Goal: Information Seeking & Learning: Learn about a topic

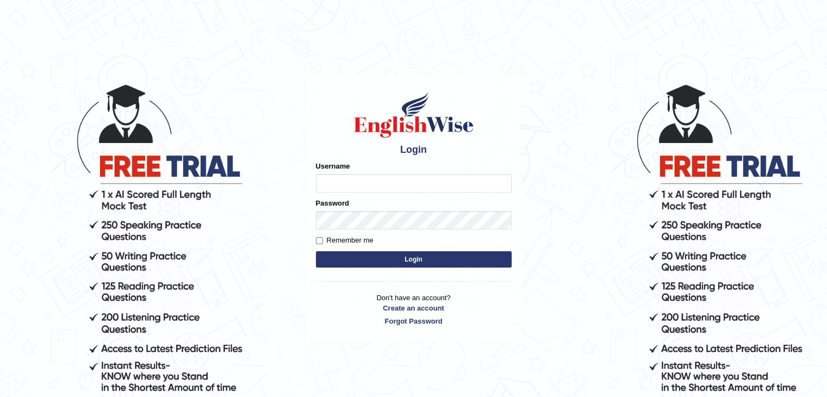
click at [353, 185] on input "Username" at bounding box center [414, 183] width 196 height 18
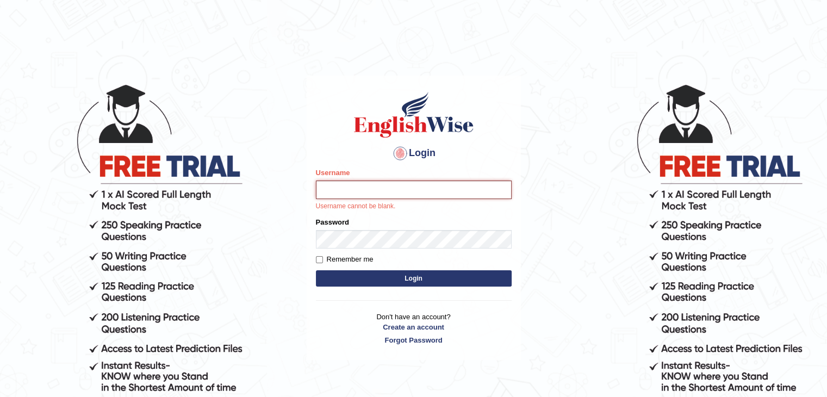
type input "surajshrestha100"
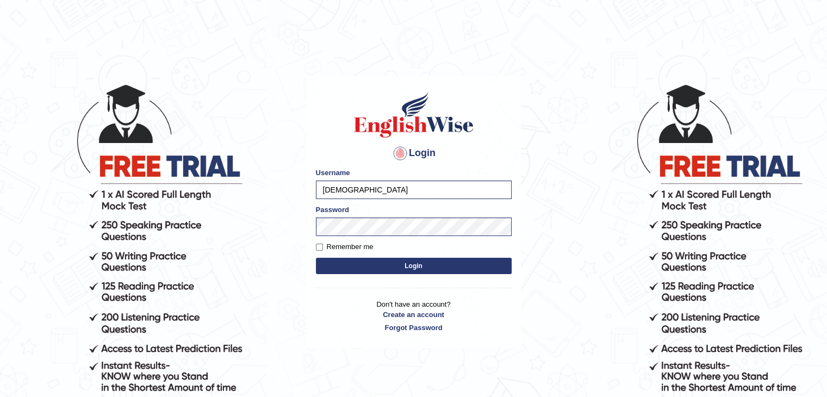
click at [365, 262] on button "Login" at bounding box center [414, 266] width 196 height 16
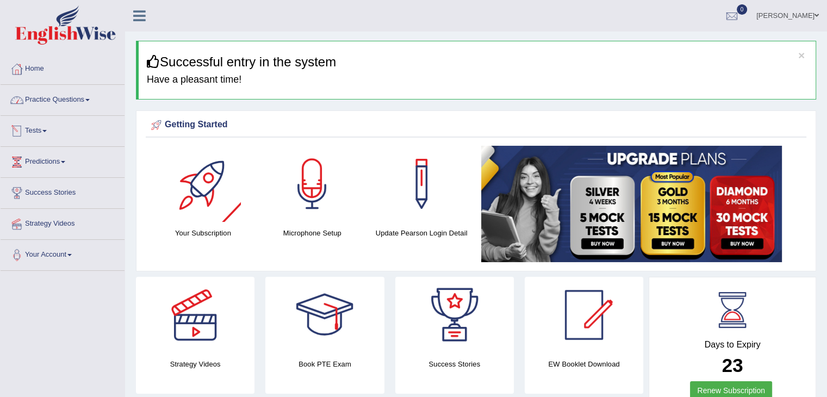
click at [59, 96] on link "Practice Questions" at bounding box center [63, 98] width 124 height 27
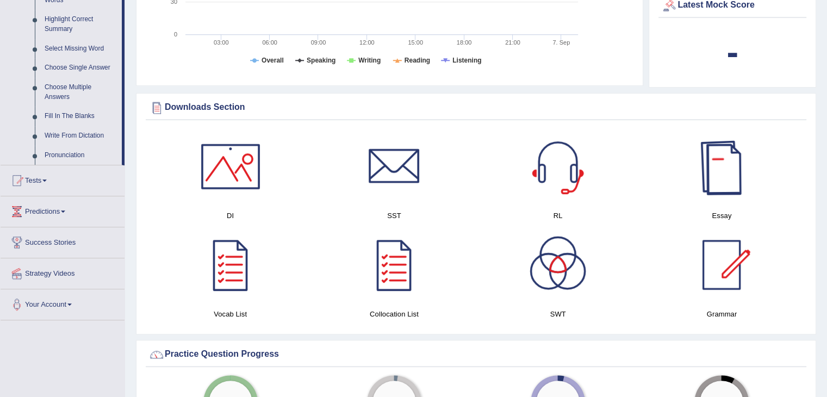
scroll to position [49, 0]
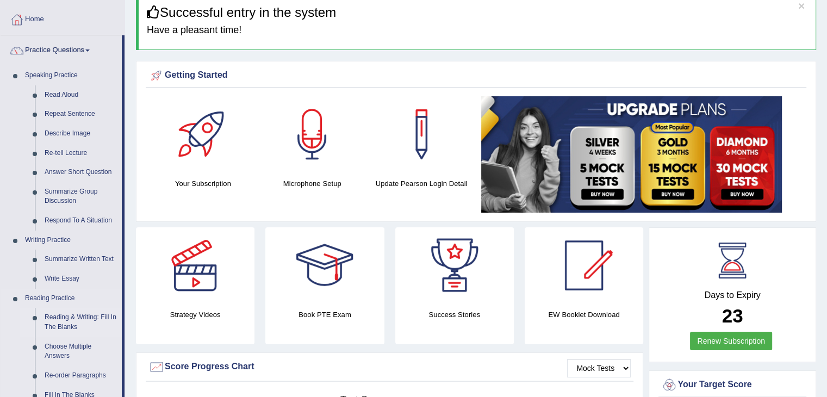
click at [69, 322] on link "Reading & Writing: Fill In The Blanks" at bounding box center [81, 322] width 82 height 29
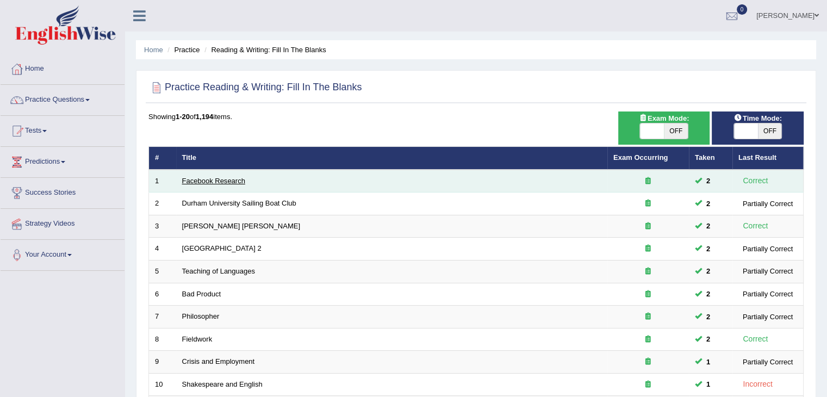
click at [226, 179] on link "Facebook Research" at bounding box center [213, 181] width 63 height 8
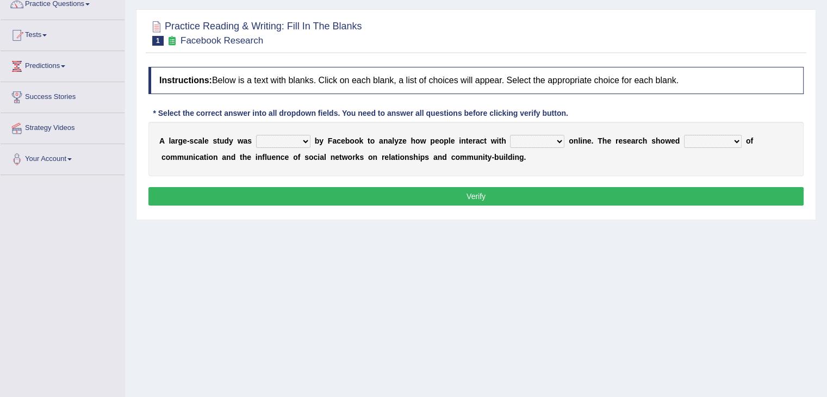
click at [277, 144] on select "surveyed had asked made" at bounding box center [283, 141] width 54 height 13
select select "made"
click at [256, 135] on select "surveyed had asked made" at bounding box center [283, 141] width 54 height 13
drag, startPoint x: 533, startPoint y: 130, endPoint x: 535, endPoint y: 136, distance: 6.4
click at [535, 136] on div "A l a r g e - s c a l e s t u d y w a s surveyed had asked made b y F a c e b o…" at bounding box center [475, 149] width 655 height 54
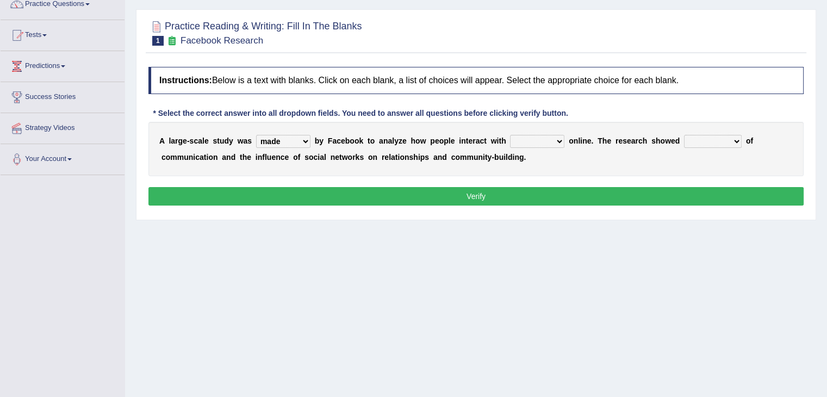
click at [535, 136] on select "together all each other another" at bounding box center [537, 141] width 54 height 13
select select "each other"
click at [510, 135] on select "together all each other another" at bounding box center [537, 141] width 54 height 13
click at [703, 135] on select "advantages standards fellowships patterns" at bounding box center [713, 141] width 58 height 13
select select "patterns"
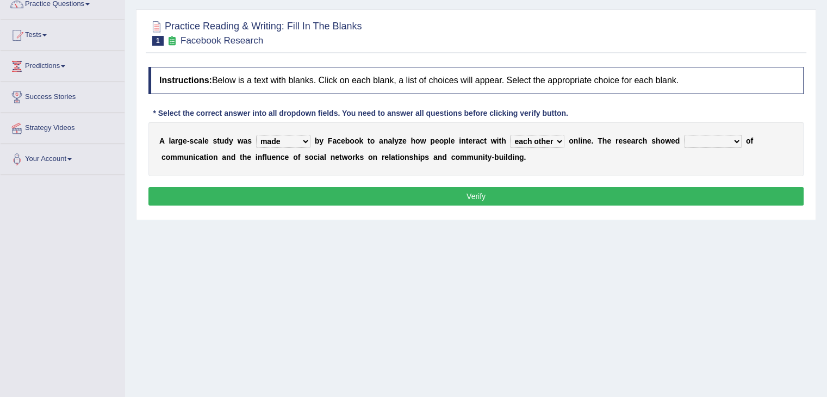
click at [684, 135] on select "advantages standards fellowships patterns" at bounding box center [713, 141] width 58 height 13
click at [528, 195] on button "Verify" at bounding box center [475, 196] width 655 height 18
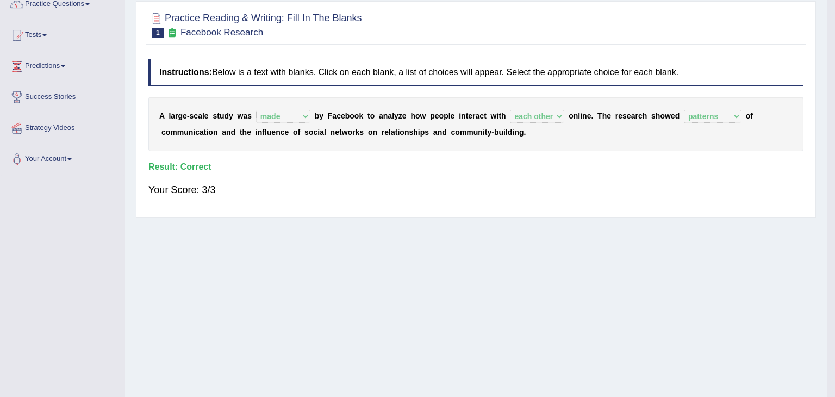
click at [826, 138] on body "Toggle navigation Home Practice Questions Speaking Practice Read Aloud Repeat S…" at bounding box center [417, 102] width 835 height 397
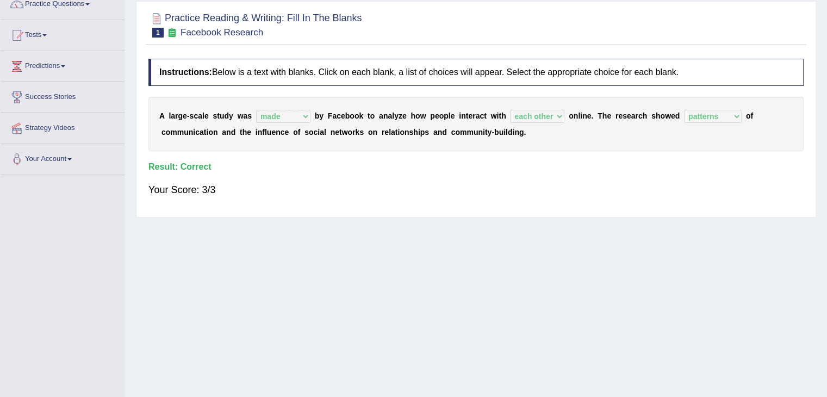
click at [826, 138] on html "Toggle navigation Home Practice Questions Speaking Practice Read Aloud Repeat S…" at bounding box center [413, 102] width 827 height 397
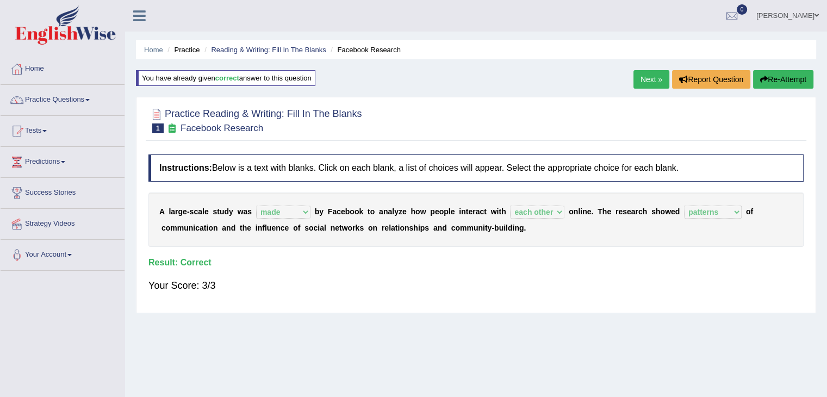
click at [654, 77] on link "Next »" at bounding box center [651, 79] width 36 height 18
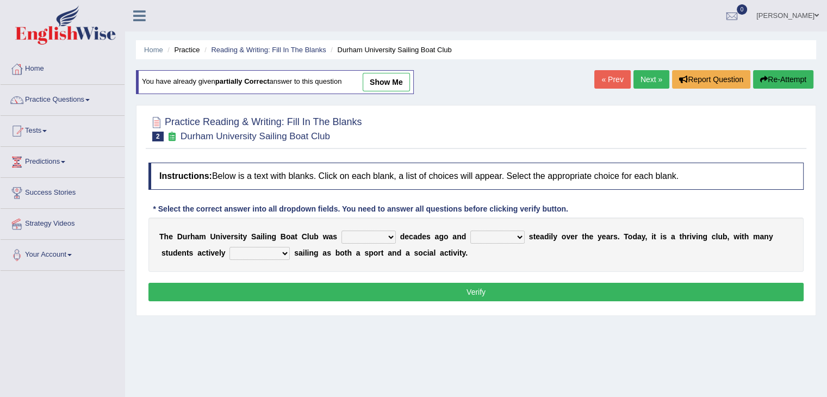
click at [360, 236] on select "found fund founded find" at bounding box center [368, 236] width 54 height 13
click at [341, 230] on select "found fund founded find" at bounding box center [368, 236] width 54 height 13
click at [363, 243] on div "T h e D u r h a m U n i v e r s i t y S a i l i n g B o a t C l u b w a s found…" at bounding box center [475, 244] width 655 height 54
drag, startPoint x: 362, startPoint y: 244, endPoint x: 360, endPoint y: 235, distance: 9.0
click at [360, 235] on div "T h e D u r h a m U n i v e r s i t y S a i l i n g B o a t C l u b w a s found…" at bounding box center [475, 244] width 655 height 54
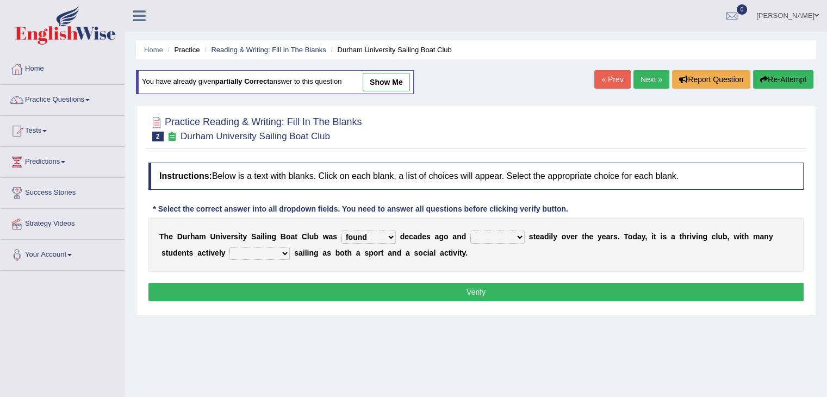
click at [360, 235] on select "found fund founded find" at bounding box center [368, 236] width 54 height 13
select select "founded"
click at [341, 230] on select "found fund founded find" at bounding box center [368, 236] width 54 height 13
click at [476, 234] on select "grow growing has grown grown" at bounding box center [497, 236] width 54 height 13
select select "grown"
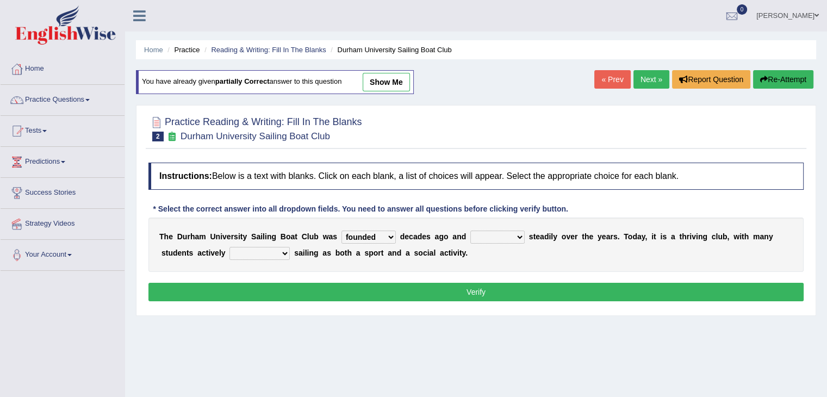
click at [470, 230] on select "grow growing has grown grown" at bounding box center [497, 236] width 54 height 13
click at [250, 251] on select "enjoy enjoyed are enjoying enjoying" at bounding box center [259, 253] width 60 height 13
click at [261, 330] on div "Home Practice Reading & Writing: Fill In The Blanks Durham University Sailing B…" at bounding box center [476, 271] width 702 height 543
click at [264, 255] on select "enjoy enjoyed are enjoying enjoying" at bounding box center [259, 253] width 60 height 13
select select "enjoying"
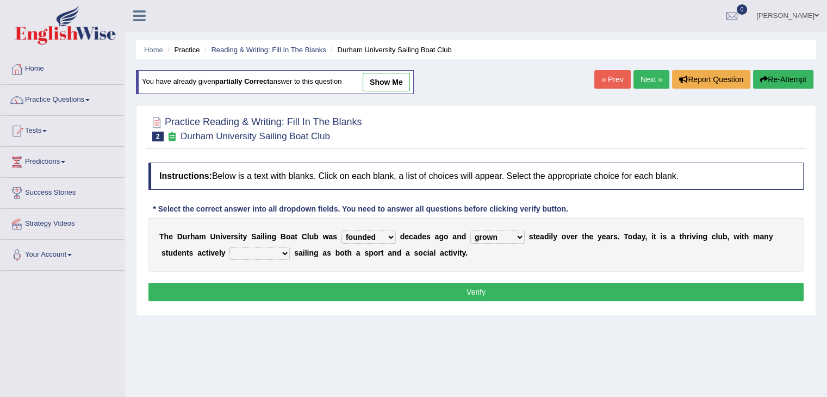
click at [229, 247] on select "enjoy enjoyed are enjoying enjoying" at bounding box center [259, 253] width 60 height 13
click at [314, 284] on button "Verify" at bounding box center [475, 292] width 655 height 18
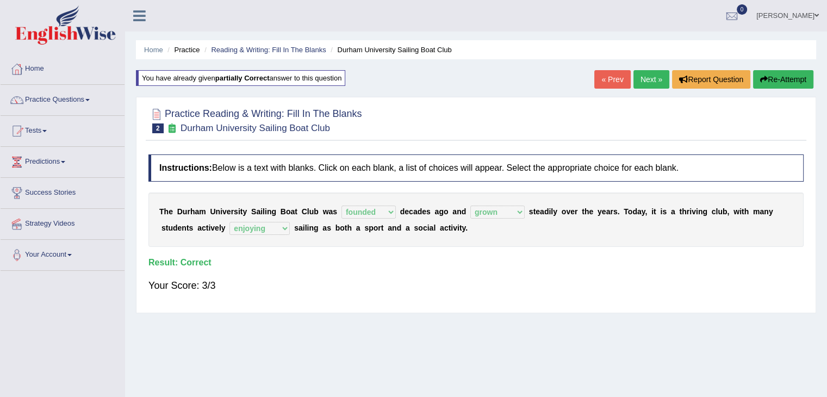
click at [649, 79] on link "Next »" at bounding box center [651, 79] width 36 height 18
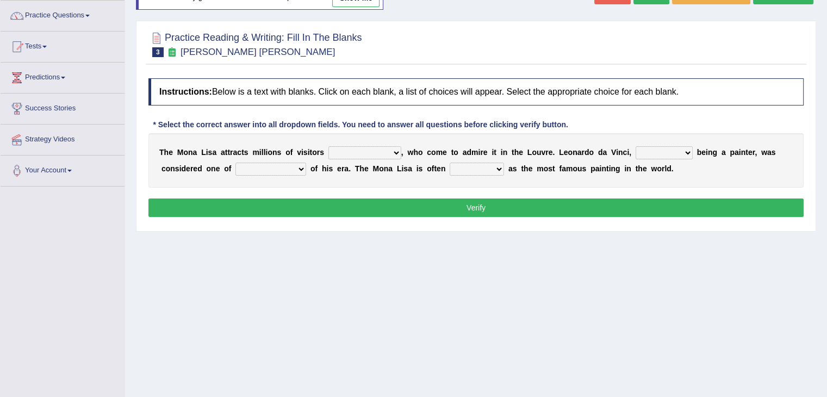
click at [346, 153] on select "around the year the all year all year round per year" at bounding box center [364, 152] width 73 height 13
select select "per year"
click at [328, 146] on select "around the year the all year all year round per year" at bounding box center [364, 152] width 73 height 13
click at [681, 147] on select "rather than as much as as well as as long as" at bounding box center [663, 152] width 57 height 13
select select "as well as"
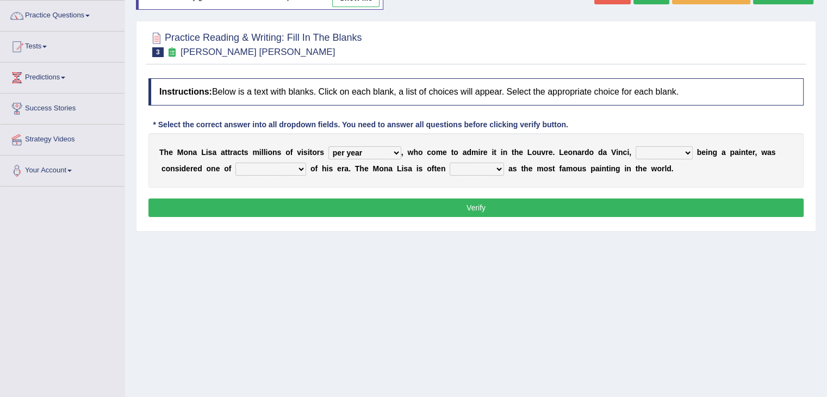
click at [635, 146] on select "rather than as much as as well as as long as" at bounding box center [663, 152] width 57 height 13
click at [278, 159] on div "T h e M o n a L i s a a t t r a c t s m i l l i o n s o f v i s i t o r s aroun…" at bounding box center [475, 160] width 655 height 54
click at [275, 164] on select "better artists artist the better artist the best artists" at bounding box center [270, 168] width 71 height 13
select select "the best artists"
click at [235, 162] on select "better artists artist the better artist the best artists" at bounding box center [270, 168] width 71 height 13
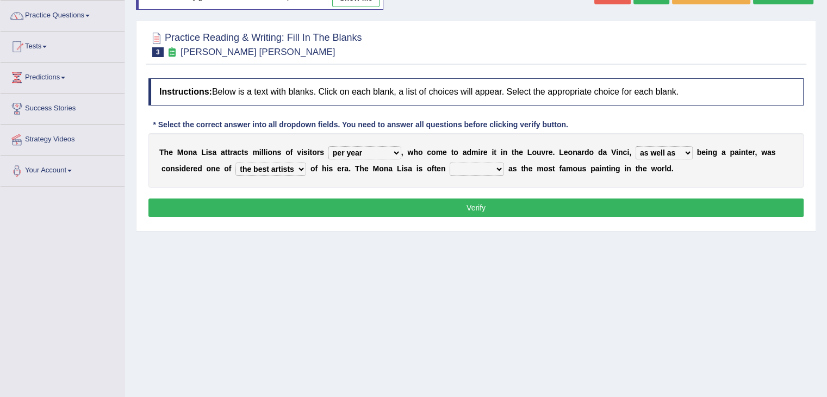
click at [465, 170] on select "classified suggested predicted described" at bounding box center [476, 168] width 54 height 13
select select "described"
click at [449, 162] on select "classified suggested predicted described" at bounding box center [476, 168] width 54 height 13
click at [533, 206] on button "Verify" at bounding box center [475, 207] width 655 height 18
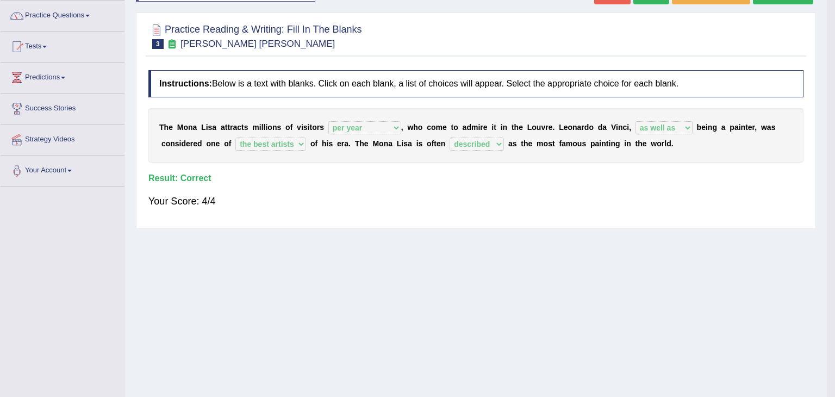
click at [826, 185] on body "Toggle navigation Home Practice Questions Speaking Practice Read Aloud Repeat S…" at bounding box center [417, 114] width 835 height 397
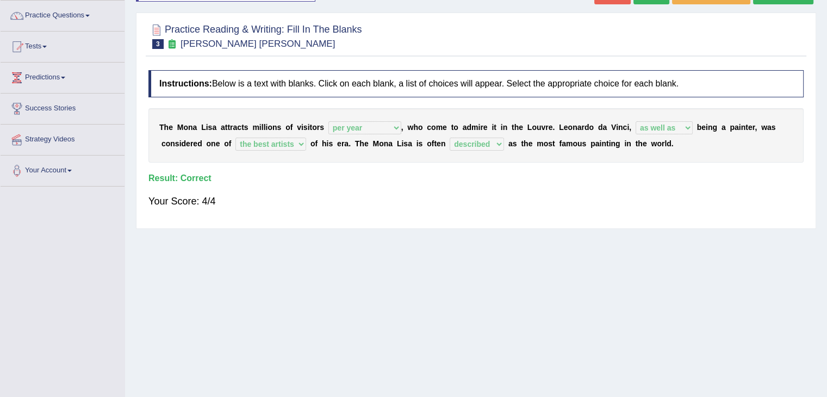
drag, startPoint x: 834, startPoint y: 185, endPoint x: 829, endPoint y: 128, distance: 57.3
click at [826, 128] on html "Toggle navigation Home Practice Questions Speaking Practice Read Aloud Repeat S…" at bounding box center [413, 114] width 827 height 397
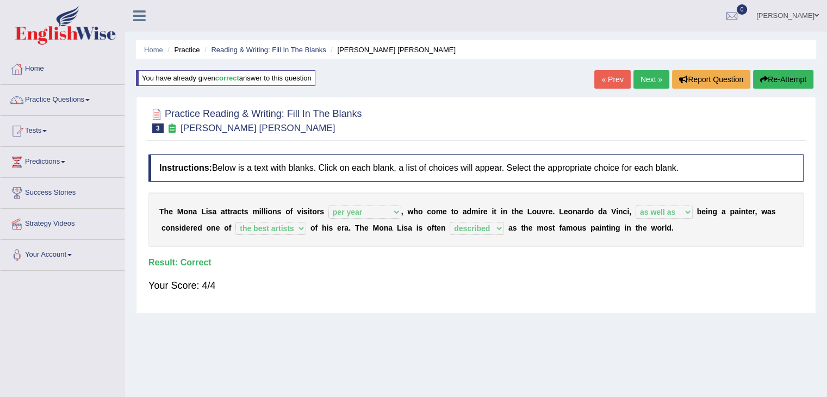
click at [648, 81] on link "Next »" at bounding box center [651, 79] width 36 height 18
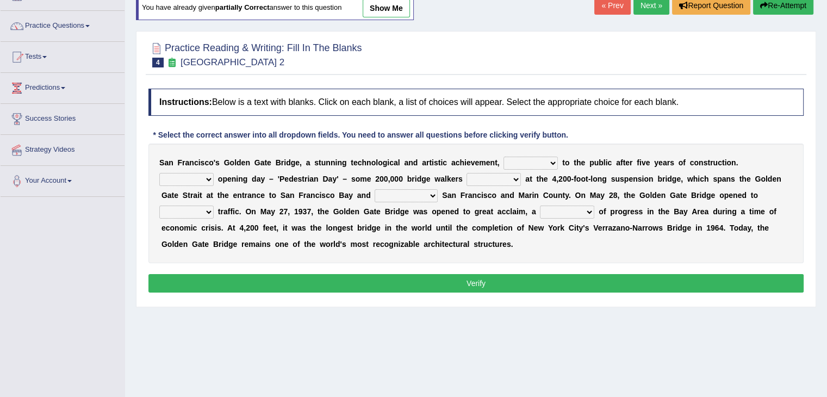
click at [511, 157] on select "opens closes appears equals" at bounding box center [530, 163] width 54 height 13
select select "closes"
click at [503, 157] on select "opens closes appears equals" at bounding box center [530, 163] width 54 height 13
click at [178, 176] on select "On During Since When" at bounding box center [186, 179] width 54 height 13
select select "On"
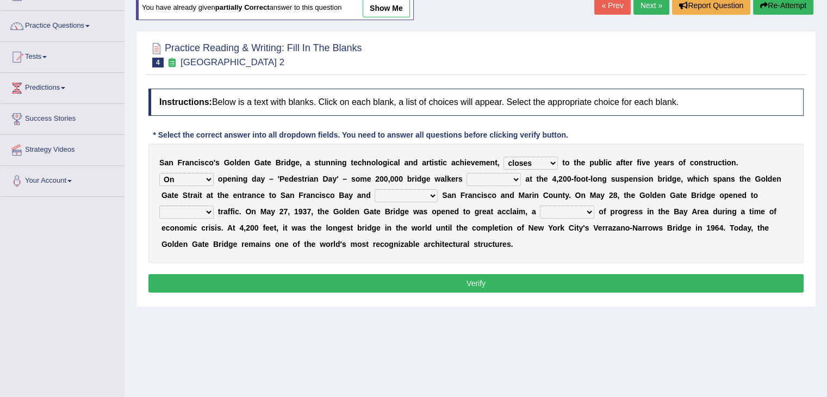
click at [159, 173] on select "On During Since When" at bounding box center [186, 179] width 54 height 13
click at [509, 179] on select "stationed looked marveled laughed" at bounding box center [493, 179] width 54 height 13
select select "looked"
click at [466, 173] on select "stationed looked marveled laughed" at bounding box center [493, 179] width 54 height 13
click at [399, 190] on select "separates connects channels differentiates" at bounding box center [405, 195] width 63 height 13
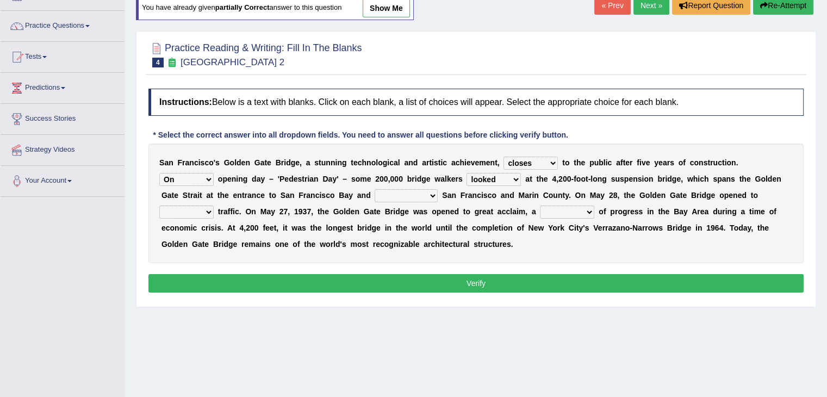
select select "connects"
click at [374, 189] on select "separates connects channels differentiates" at bounding box center [405, 195] width 63 height 13
click at [185, 214] on select "aquatic vehicular airborne watertight" at bounding box center [186, 211] width 54 height 13
select select "vehicular"
click at [159, 205] on select "aquatic vehicular airborne watertight" at bounding box center [186, 211] width 54 height 13
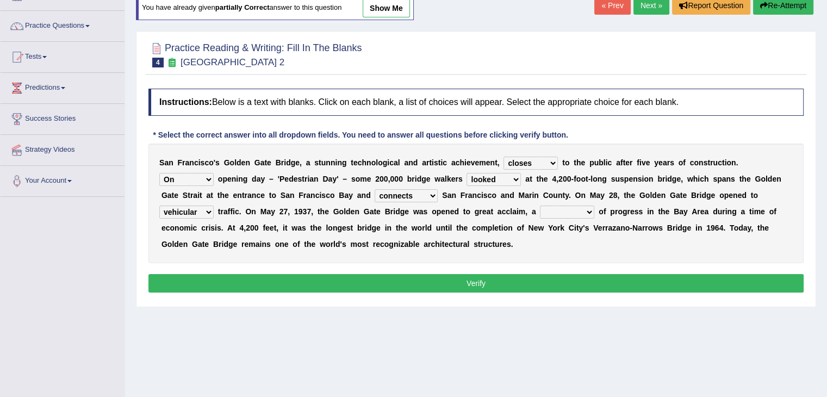
click at [200, 209] on select "aquatic vehicular airborne watertight" at bounding box center [186, 211] width 54 height 13
click at [159, 205] on select "aquatic vehicular airborne watertight" at bounding box center [186, 211] width 54 height 13
click at [575, 208] on select "denial symbol technique yield" at bounding box center [567, 211] width 54 height 13
select select "technique"
click at [540, 205] on select "denial symbol technique yield" at bounding box center [567, 211] width 54 height 13
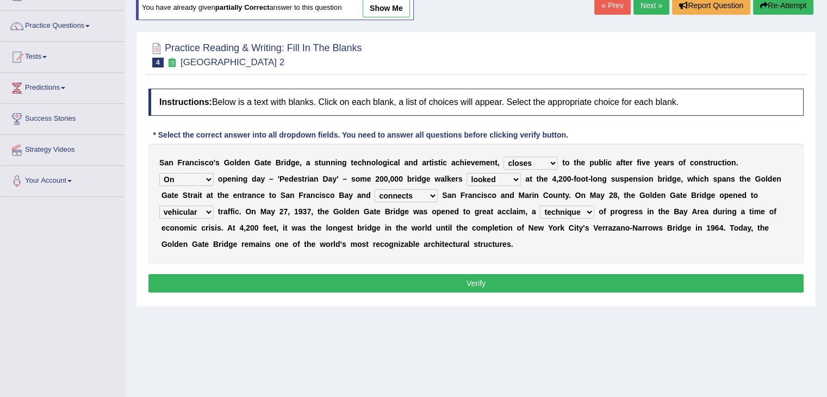
click at [575, 208] on select "denial symbol technique yield" at bounding box center [567, 211] width 54 height 13
click at [479, 283] on button "Verify" at bounding box center [475, 283] width 655 height 18
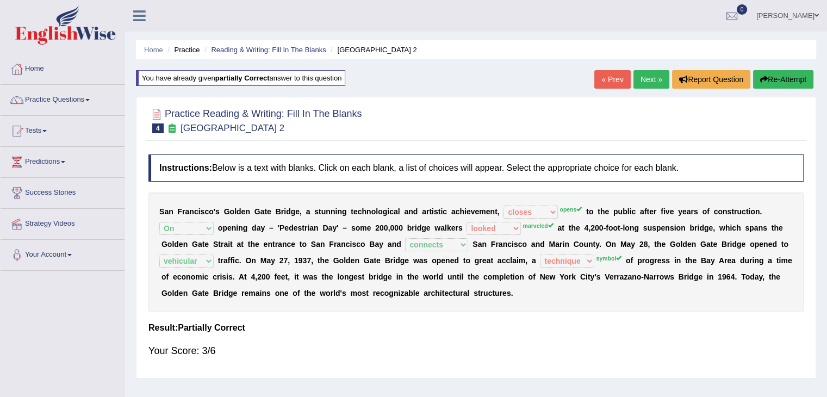
click at [642, 79] on link "Next »" at bounding box center [651, 79] width 36 height 18
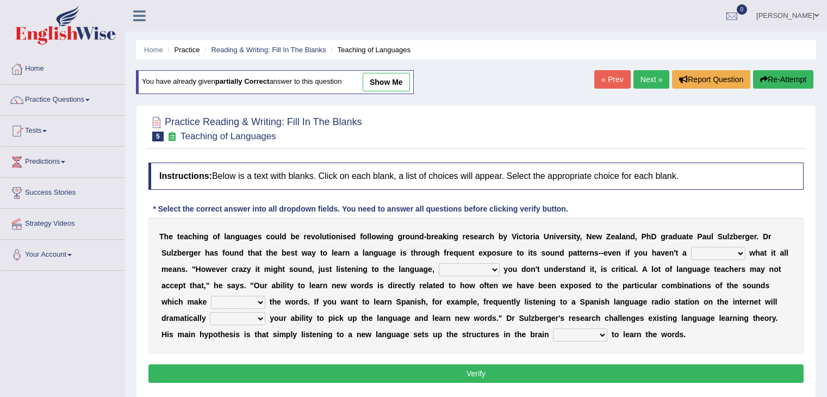
scroll to position [66, 0]
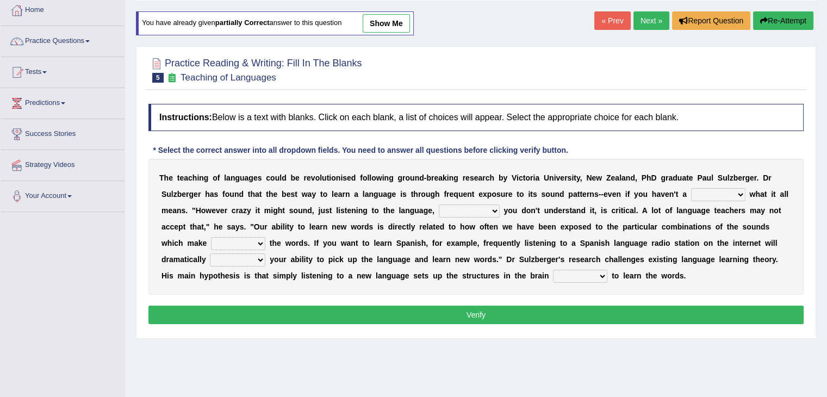
click at [826, 215] on html "Toggle navigation Home Practice Questions Speaking Practice Read Aloud Repeat S…" at bounding box center [413, 139] width 827 height 397
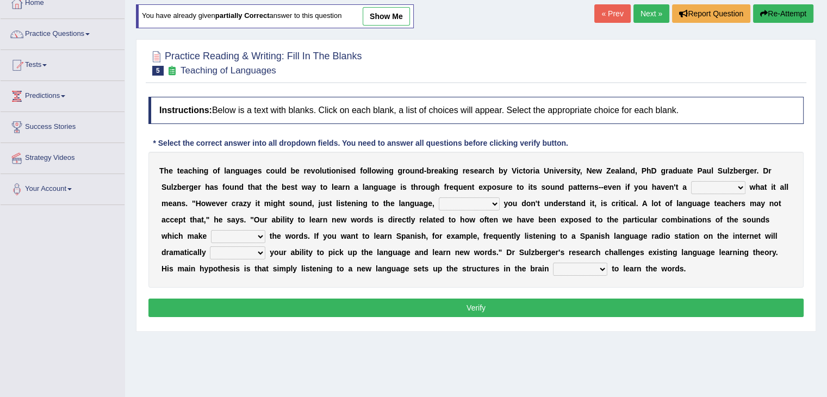
scroll to position [0, 0]
click at [722, 192] on div "T h e t e a c h i n g o f l a n g u a g e s c o u l d b e r e v o l u t i o n i…" at bounding box center [475, 220] width 655 height 136
click at [702, 183] on select "dew claw clue due" at bounding box center [718, 187] width 54 height 13
select select "claw"
click at [691, 181] on select "dew claw clue due" at bounding box center [718, 187] width 54 height 13
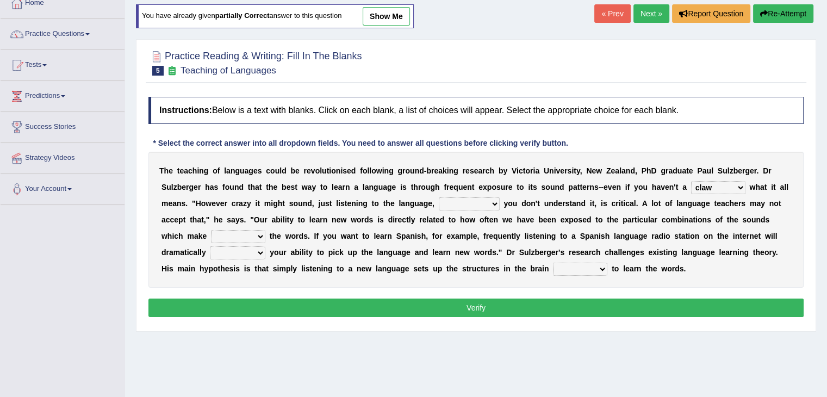
click at [452, 197] on select "but also all together even though if so" at bounding box center [469, 203] width 61 height 13
select select "but also"
click at [439, 197] on select "but also all together even though if so" at bounding box center [469, 203] width 61 height 13
click at [230, 234] on select "down up of on" at bounding box center [238, 236] width 54 height 13
select select "down"
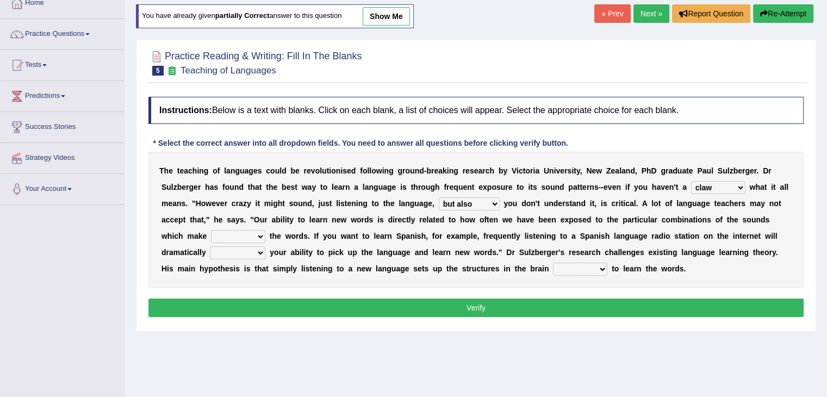
click at [211, 230] on select "down up of on" at bounding box center [238, 236] width 54 height 13
click at [239, 246] on select "evaluate exaggerate describe boost" at bounding box center [237, 252] width 55 height 13
select select "boost"
click at [210, 246] on select "evaluate exaggerate describe boost" at bounding box center [237, 252] width 55 height 13
click at [572, 268] on select "requiring required directed to require" at bounding box center [580, 268] width 54 height 13
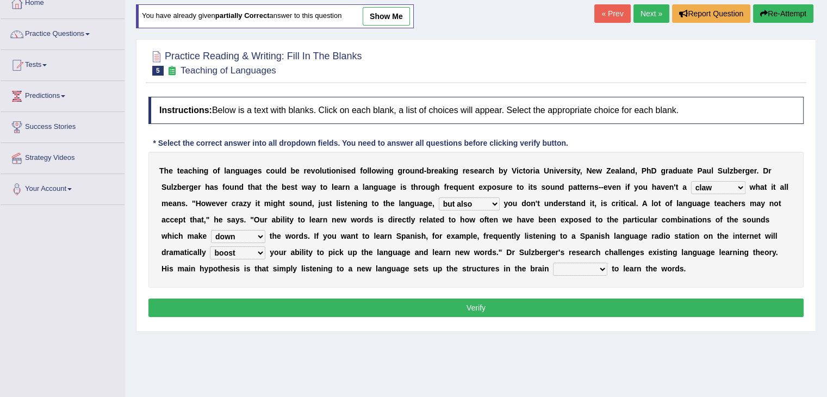
select select "required"
click at [553, 262] on select "requiring required directed to require" at bounding box center [580, 268] width 54 height 13
drag, startPoint x: 551, startPoint y: 323, endPoint x: 531, endPoint y: 310, distance: 23.2
click at [531, 310] on div "Instructions: Below is a text with blanks. Click on each blank, a list of choic…" at bounding box center [476, 208] width 660 height 234
click at [531, 310] on button "Verify" at bounding box center [475, 307] width 655 height 18
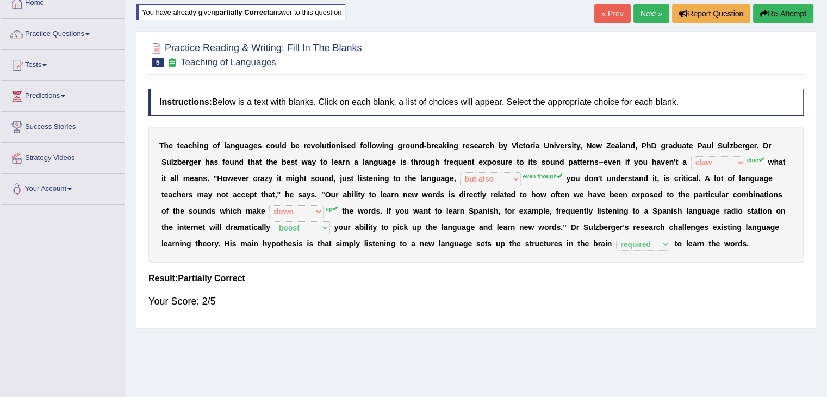
click at [642, 22] on link "Next »" at bounding box center [651, 13] width 36 height 18
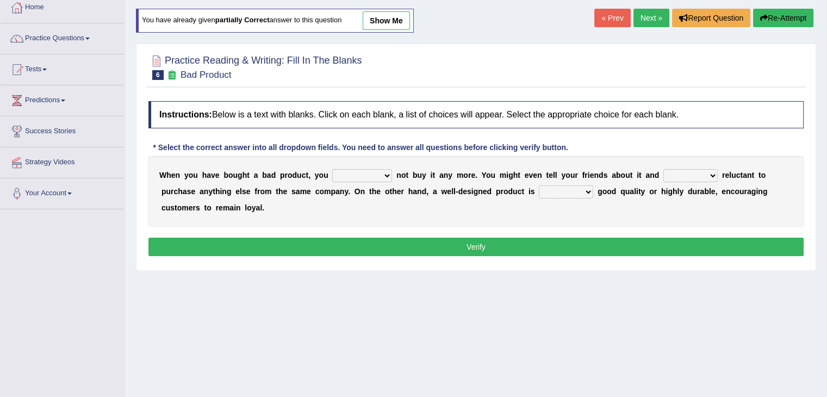
click at [360, 169] on select "would have should have should" at bounding box center [362, 175] width 60 height 13
select select "should"
click at [332, 169] on select "would have should have should" at bounding box center [362, 175] width 60 height 13
click at [692, 184] on div "W h e n y o u h a v e b o u g h t a b a d p r o d u c t , y o u would have shou…" at bounding box center [475, 191] width 655 height 71
click at [698, 166] on div "W h e n y o u h a v e b o u g h t a b a d p r o d u c t , y o u would have shou…" at bounding box center [475, 191] width 655 height 71
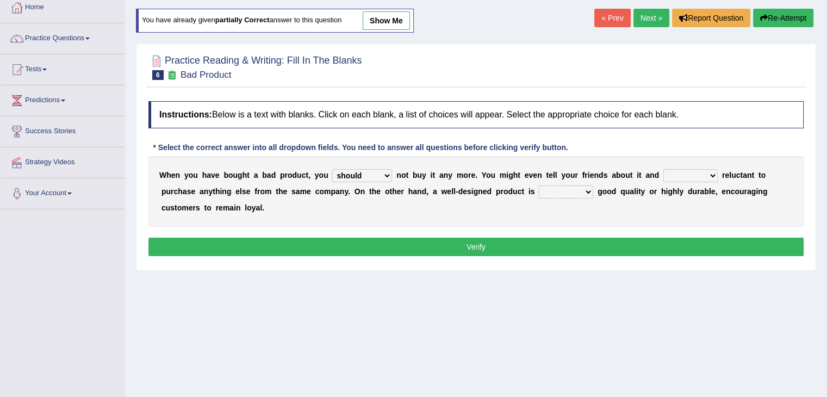
click at [709, 174] on select "is are be being" at bounding box center [690, 175] width 54 height 13
select select "be"
click at [663, 169] on select "is are be being" at bounding box center [690, 175] width 54 height 13
click at [553, 187] on select "both also neither either" at bounding box center [566, 191] width 54 height 13
select select "either"
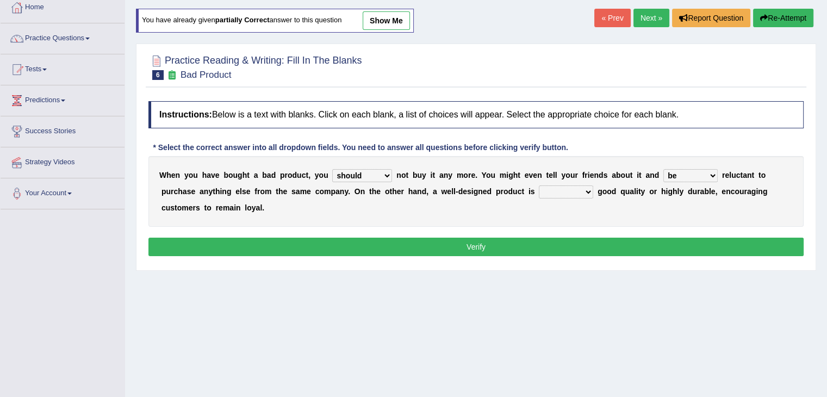
click at [539, 185] on select "both also neither either" at bounding box center [566, 191] width 54 height 13
click at [521, 247] on button "Verify" at bounding box center [475, 246] width 655 height 18
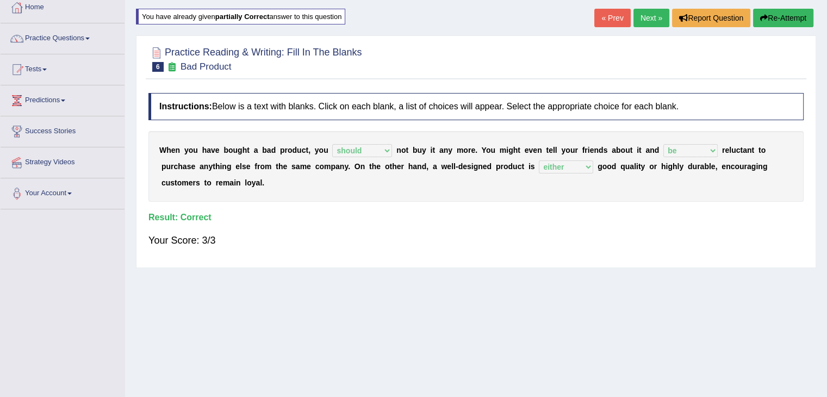
click at [637, 15] on link "Next »" at bounding box center [651, 18] width 36 height 18
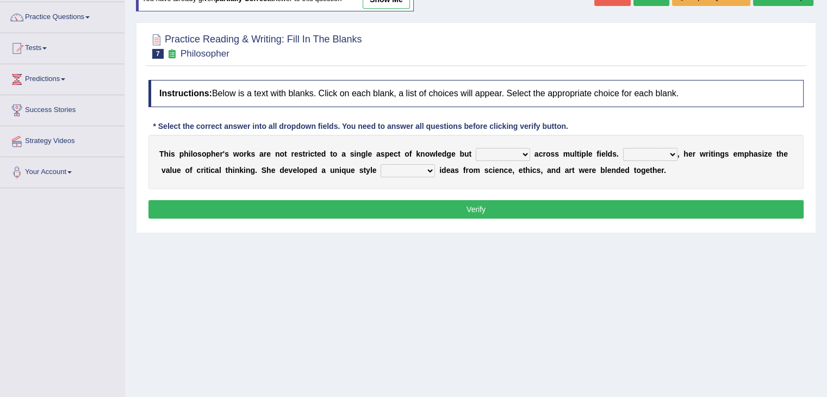
click at [498, 150] on select "constrain contain assemble extend" at bounding box center [502, 154] width 54 height 13
select select "extend"
click at [475, 148] on select "constrain contain assemble extend" at bounding box center [502, 154] width 54 height 13
click at [652, 153] on select "Rather So Moreover Likely" at bounding box center [650, 154] width 54 height 13
select select "So"
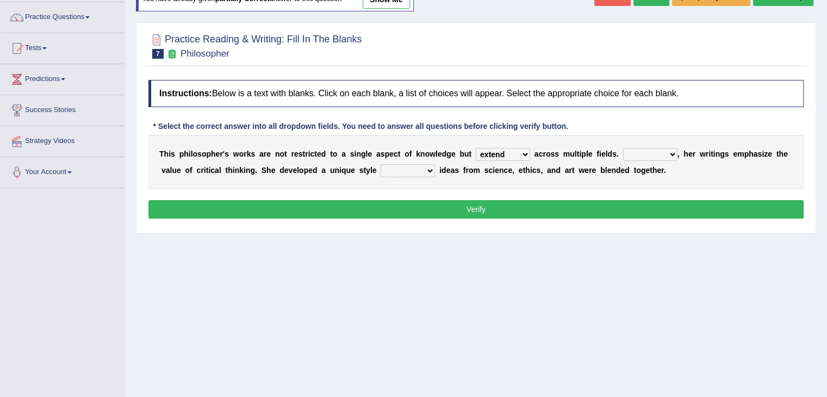
click at [623, 148] on select "Rather So Moreover Likely" at bounding box center [650, 154] width 54 height 13
click at [380, 166] on select "in that that which in which" at bounding box center [407, 170] width 54 height 13
select select "in which"
click at [380, 164] on select "in that that which in which" at bounding box center [407, 170] width 54 height 13
click at [452, 205] on button "Verify" at bounding box center [475, 209] width 655 height 18
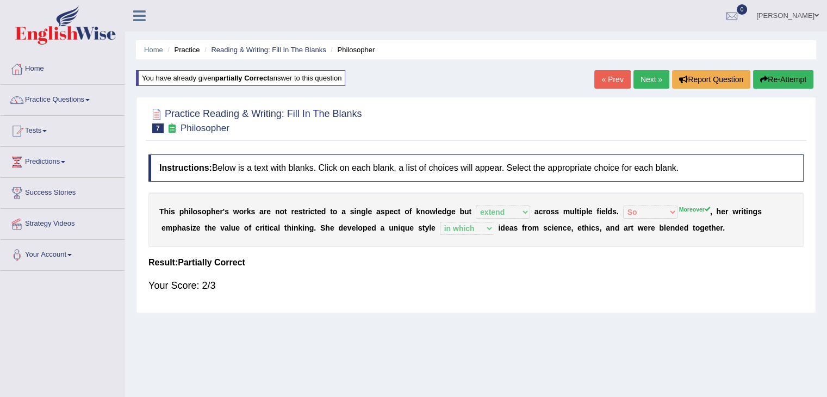
click at [650, 76] on link "Next »" at bounding box center [651, 79] width 36 height 18
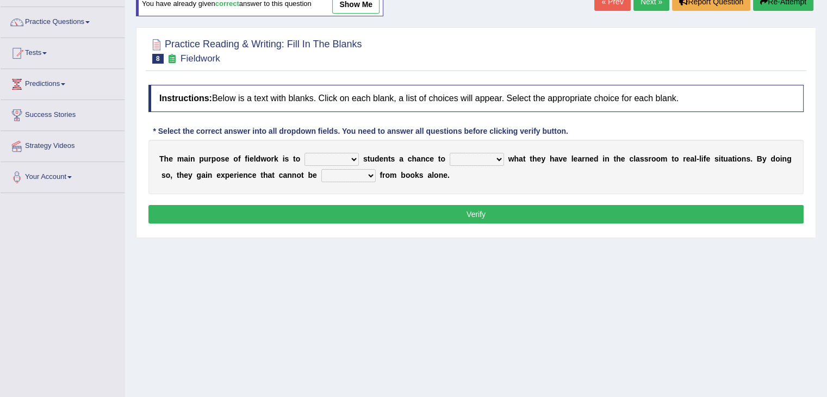
click at [335, 160] on select "resemble stow rave offer" at bounding box center [331, 159] width 54 height 13
select select "offer"
click at [304, 153] on select "resemble stow rave offer" at bounding box center [331, 159] width 54 height 13
click at [495, 158] on select "compare align apply dismount" at bounding box center [476, 159] width 54 height 13
select select "apply"
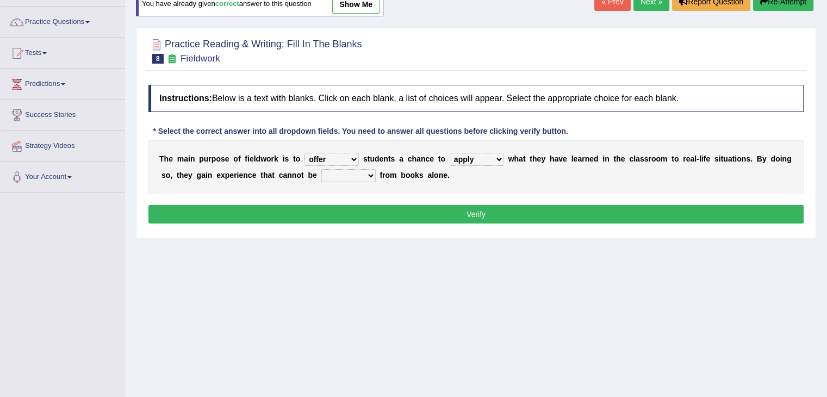
click at [449, 153] on select "compare align apply dismount" at bounding box center [476, 159] width 54 height 13
click at [369, 181] on div "T h e m a i n p u r p o s e o f f i e l d w o r k i s t o resemble stow rave of…" at bounding box center [475, 167] width 655 height 54
click at [353, 173] on select "originated prepared obtained touted" at bounding box center [348, 175] width 54 height 13
select select "obtained"
click at [321, 169] on select "originated prepared obtained touted" at bounding box center [348, 175] width 54 height 13
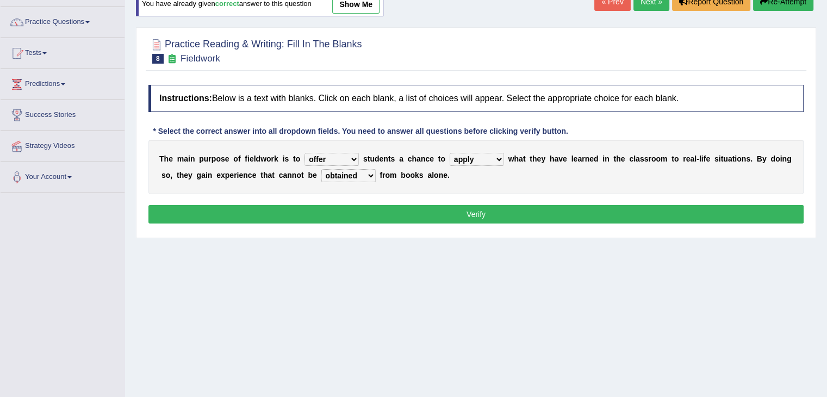
click at [385, 208] on button "Verify" at bounding box center [475, 214] width 655 height 18
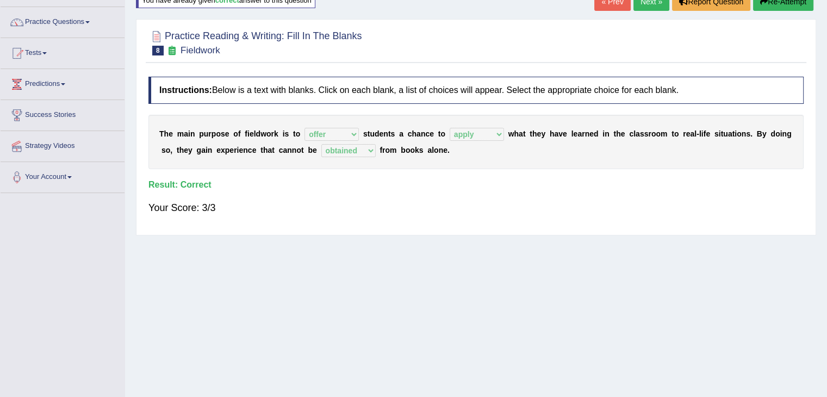
click at [646, 5] on link "Next »" at bounding box center [651, 1] width 36 height 18
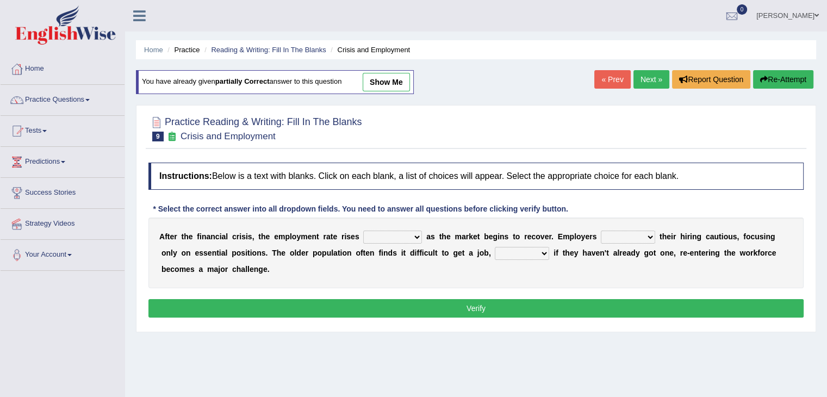
click at [408, 242] on div "A f t e r t h e f i n a n c i a l c r i s i s , t h e e m p l o y m e n t r a t…" at bounding box center [475, 252] width 655 height 71
click at [391, 228] on div "A f t e r t h e f i n a n c i a l c r i s i s , t h e e m p l o y m e n t r a t…" at bounding box center [475, 252] width 655 height 71
click at [395, 241] on select "normally conversely strenuously sharply" at bounding box center [392, 236] width 59 height 13
select select "sharply"
click at [363, 230] on select "normally conversely strenuously sharply" at bounding box center [392, 236] width 59 height 13
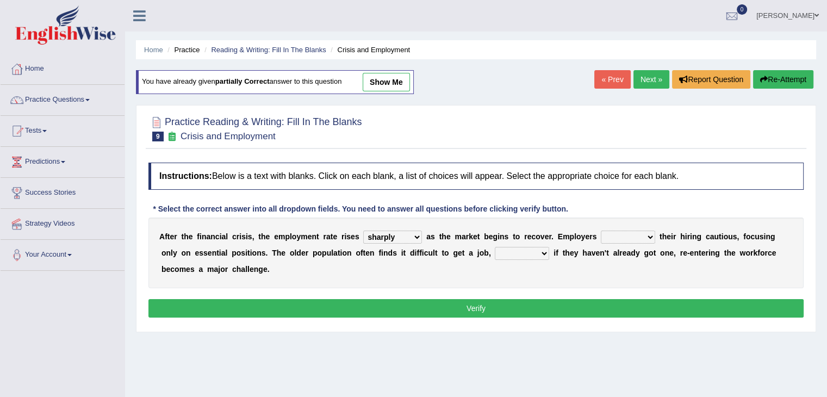
click at [618, 241] on select "keeping kept keep are kept" at bounding box center [627, 236] width 54 height 13
select select "keep"
click at [600, 230] on select "keeping kept keep are kept" at bounding box center [627, 236] width 54 height 13
click at [508, 256] on select "although while then because" at bounding box center [522, 253] width 54 height 13
select select "although"
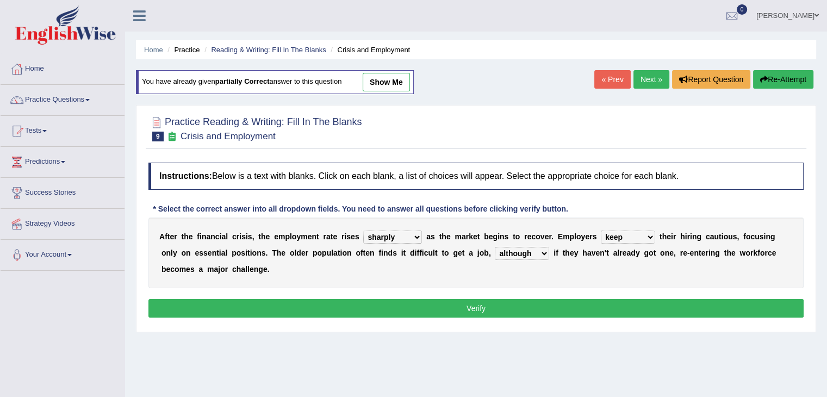
click at [495, 247] on select "although while then because" at bounding box center [522, 253] width 54 height 13
click at [465, 299] on button "Verify" at bounding box center [475, 308] width 655 height 18
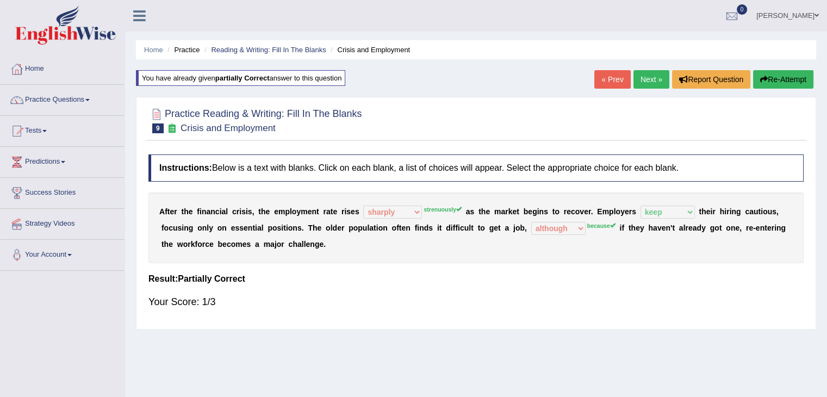
click at [649, 72] on link "Next »" at bounding box center [651, 79] width 36 height 18
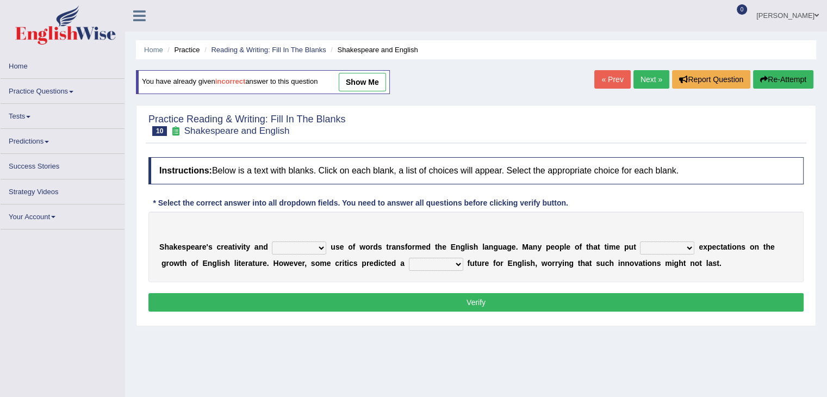
click at [827, 139] on html "Toggle navigation Home Practice Questions Speaking Practice Read Aloud Repeat S…" at bounding box center [413, 198] width 827 height 397
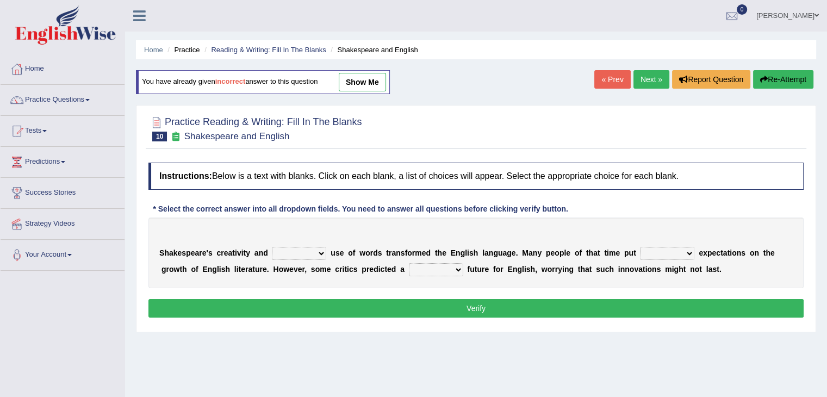
click at [827, 178] on html "Toggle navigation Home Practice Questions Speaking Practice Read Aloud Repeat S…" at bounding box center [413, 198] width 827 height 397
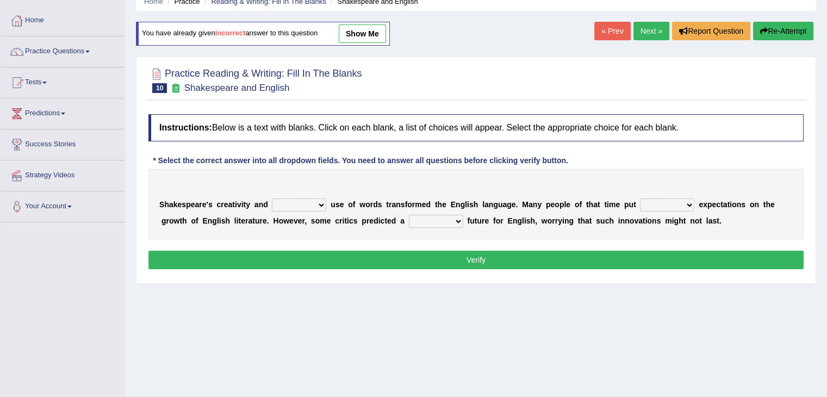
click at [302, 198] on select "idealized intensive fancied inventive" at bounding box center [299, 204] width 54 height 13
select select "intensive"
click at [272, 198] on select "idealized intensive fancied inventive" at bounding box center [299, 204] width 54 height 13
click at [654, 202] on select "wide much high more" at bounding box center [667, 204] width 54 height 13
select select "much"
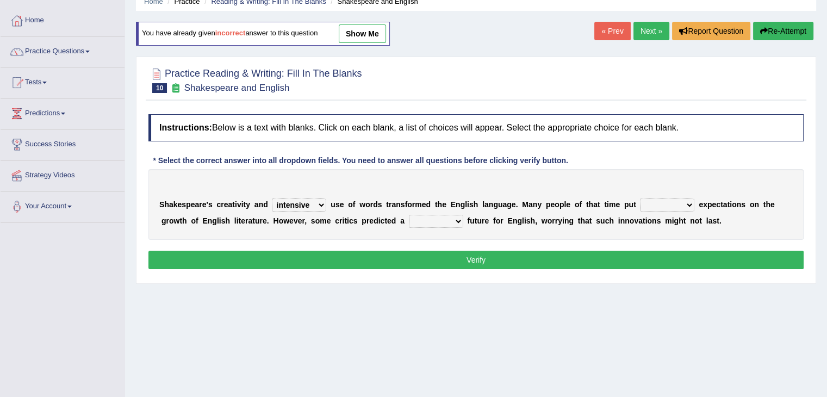
click at [640, 198] on select "wide much high more" at bounding box center [667, 204] width 54 height 13
click at [424, 215] on select "monetary promising irresistible daunting" at bounding box center [436, 221] width 54 height 13
select select "promising"
click at [409, 215] on select "monetary promising irresistible daunting" at bounding box center [436, 221] width 54 height 13
click at [448, 258] on button "Verify" at bounding box center [475, 260] width 655 height 18
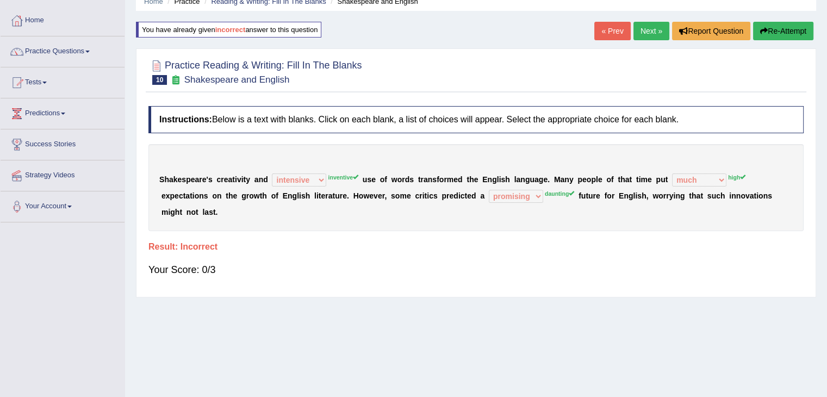
click at [637, 27] on link "Next »" at bounding box center [651, 31] width 36 height 18
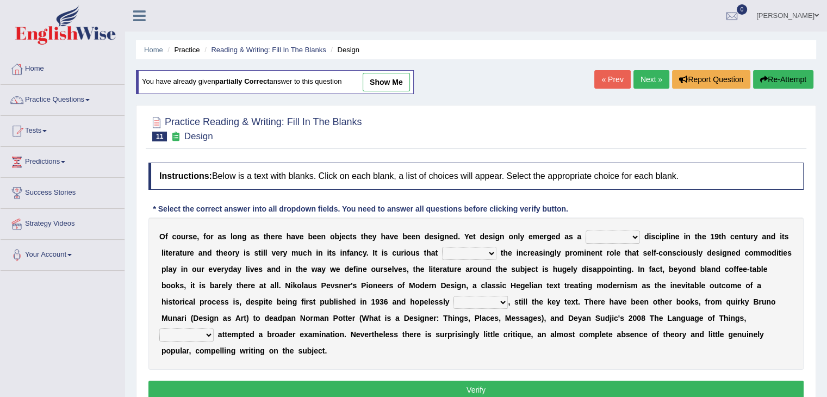
click at [612, 232] on select "bilateral ubiquitous foremost dedicated" at bounding box center [612, 236] width 54 height 13
select select "foremost"
click at [585, 230] on select "bilateral ubiquitous foremost dedicated" at bounding box center [612, 236] width 54 height 13
click at [476, 259] on div "O f c o u r s e , f o r a s l o n g a s t h e r e h a v e b e e n o b j e c t s…" at bounding box center [475, 293] width 655 height 152
click at [455, 247] on select "since despite within through" at bounding box center [469, 253] width 54 height 13
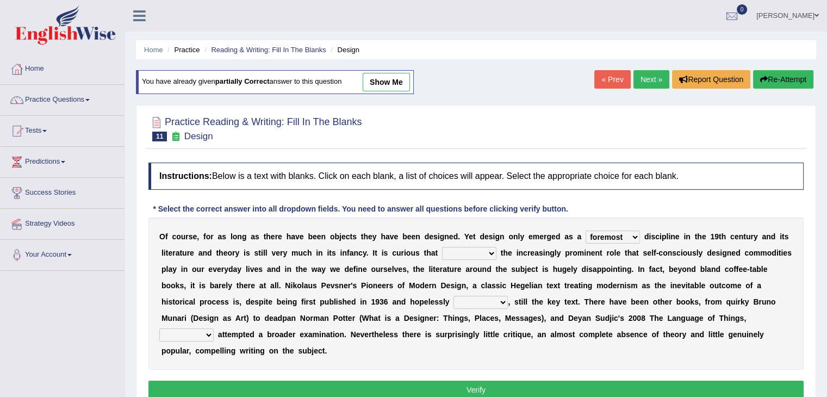
select select "despite"
click at [442, 247] on select "since despite within through" at bounding box center [469, 253] width 54 height 13
click at [480, 296] on select "dates dating date dated" at bounding box center [480, 302] width 54 height 13
select select "dating"
click at [453, 296] on select "dates dating date dated" at bounding box center [480, 302] width 54 height 13
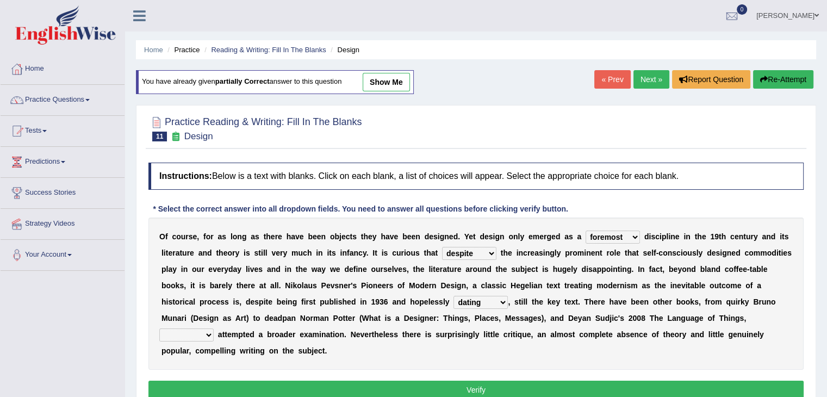
click at [186, 330] on select "which then however as" at bounding box center [186, 334] width 54 height 13
select select "however"
click at [159, 328] on select "which then however as" at bounding box center [186, 334] width 54 height 13
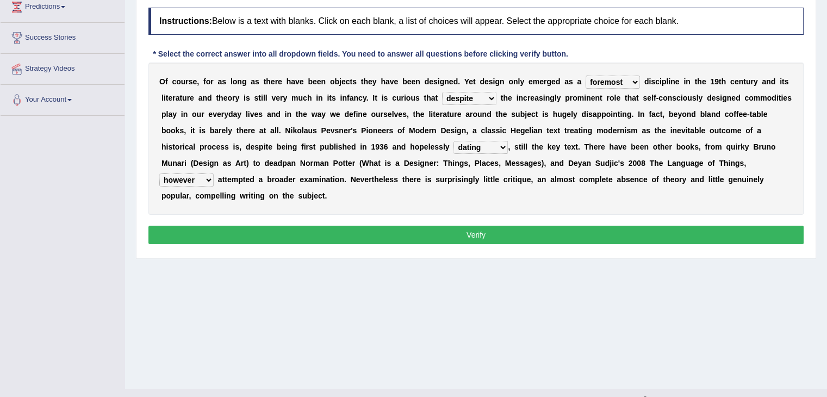
click at [516, 239] on button "Verify" at bounding box center [475, 235] width 655 height 18
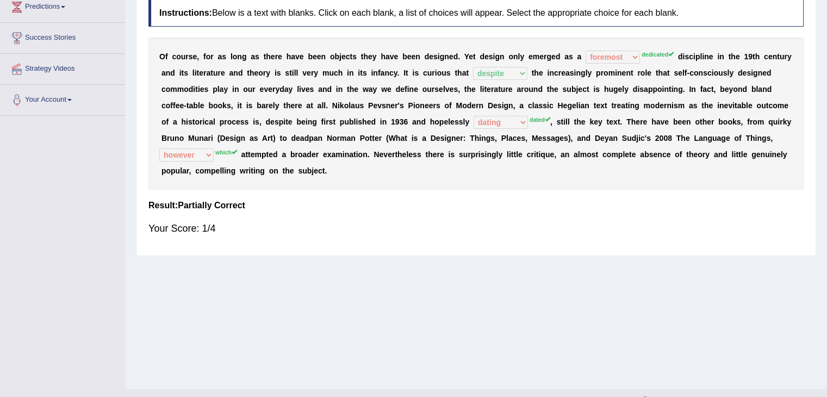
scroll to position [0, 0]
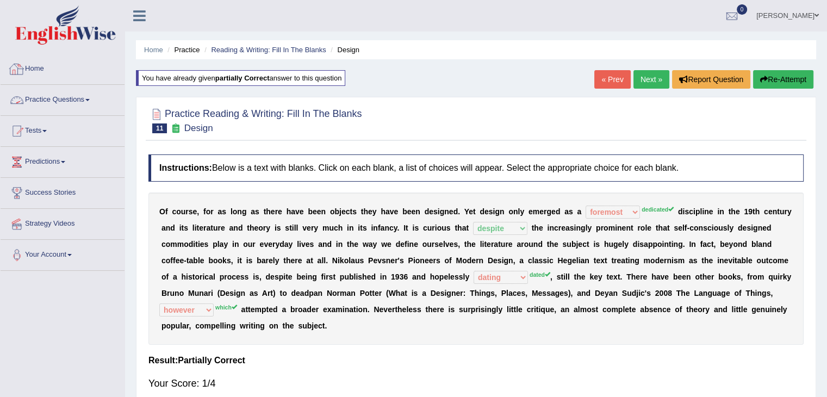
click at [58, 100] on link "Practice Questions" at bounding box center [63, 98] width 124 height 27
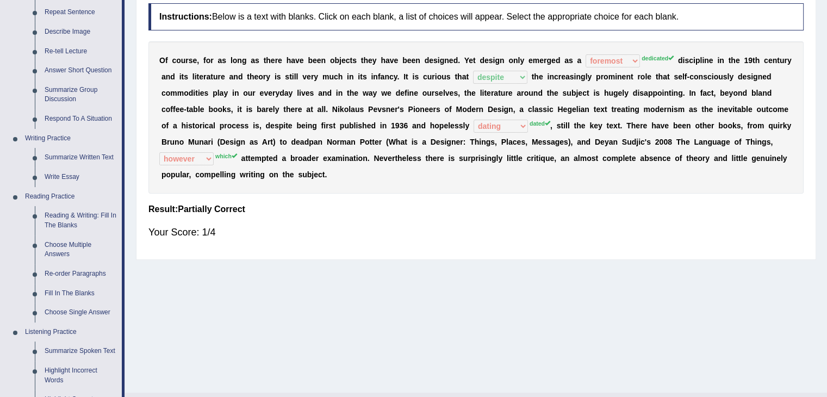
scroll to position [189, 0]
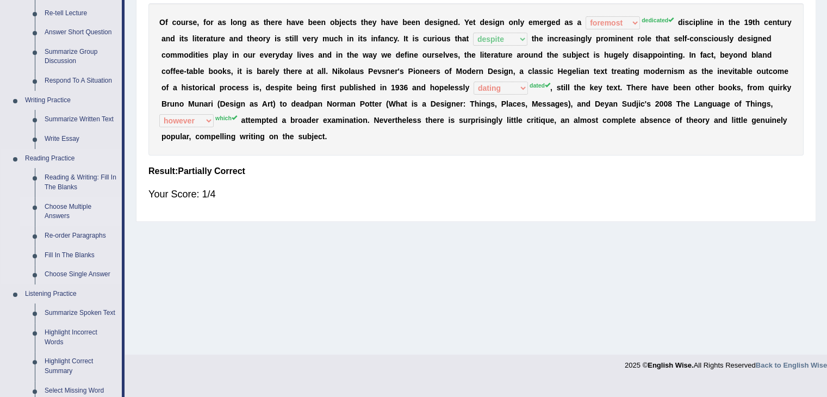
click at [52, 215] on link "Choose Multiple Answers" at bounding box center [81, 211] width 82 height 29
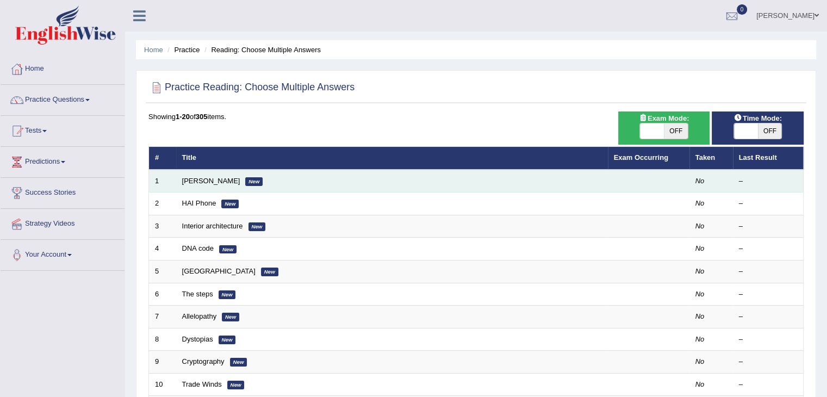
click at [213, 184] on td "[PERSON_NAME] New" at bounding box center [391, 181] width 431 height 23
click at [202, 179] on link "[PERSON_NAME]" at bounding box center [211, 181] width 58 height 8
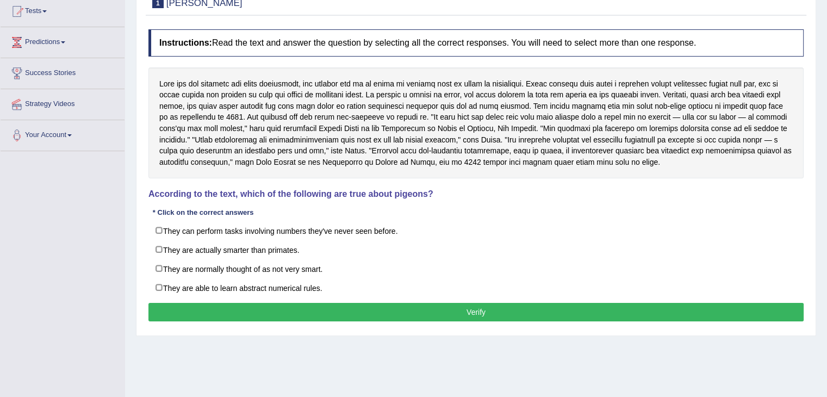
scroll to position [121, 0]
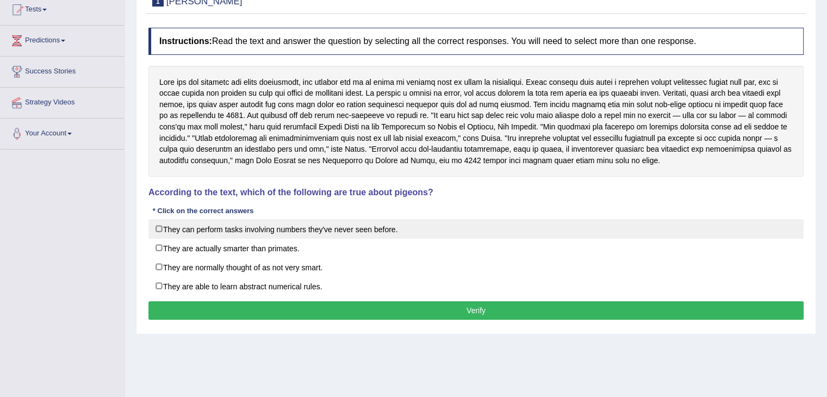
click at [166, 225] on label "They can perform tasks involving numbers they've never seen before." at bounding box center [475, 229] width 655 height 20
checkbox input "true"
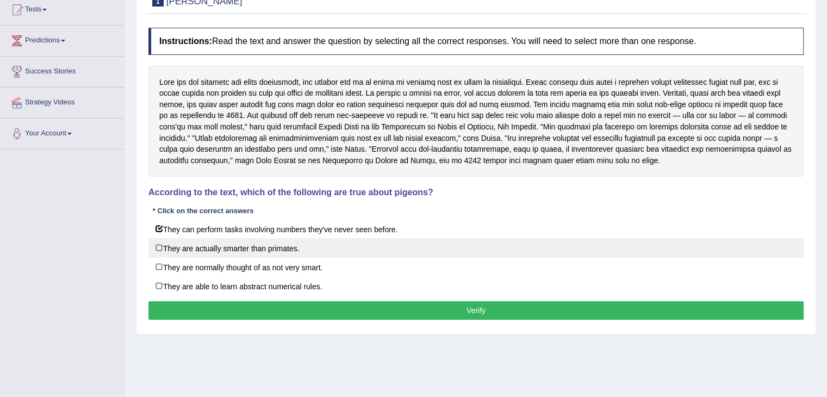
click at [162, 248] on label "They are actually smarter than primates." at bounding box center [475, 248] width 655 height 20
checkbox input "true"
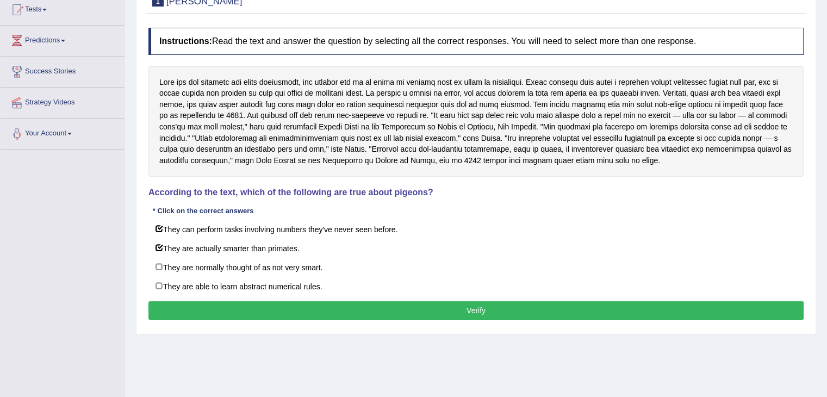
click at [269, 310] on button "Verify" at bounding box center [475, 310] width 655 height 18
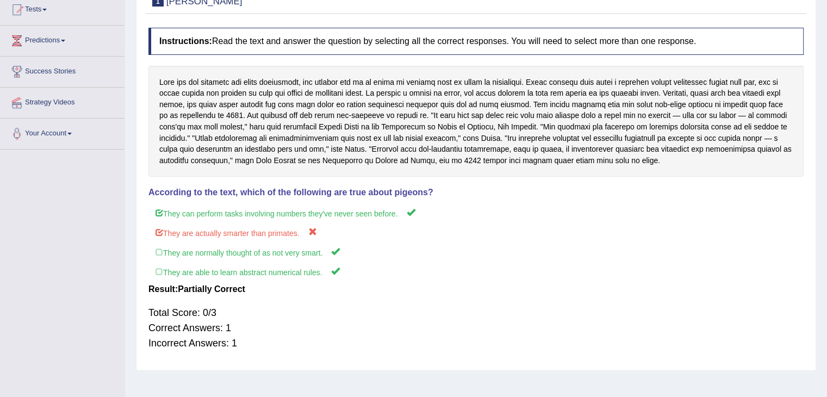
scroll to position [32, 0]
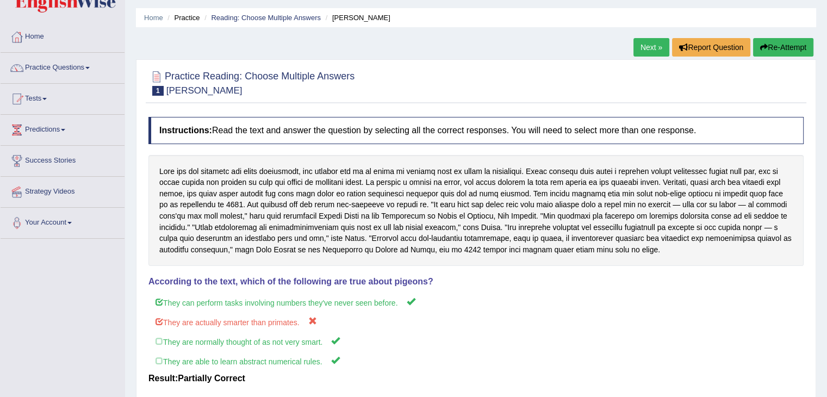
click at [656, 46] on link "Next »" at bounding box center [651, 47] width 36 height 18
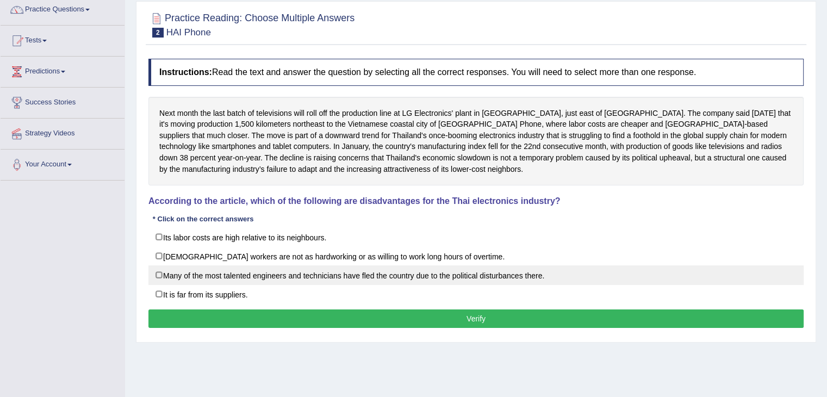
click at [180, 274] on label "Many of the most talented engineers and technicians have fled the country due t…" at bounding box center [475, 275] width 655 height 20
checkbox input "true"
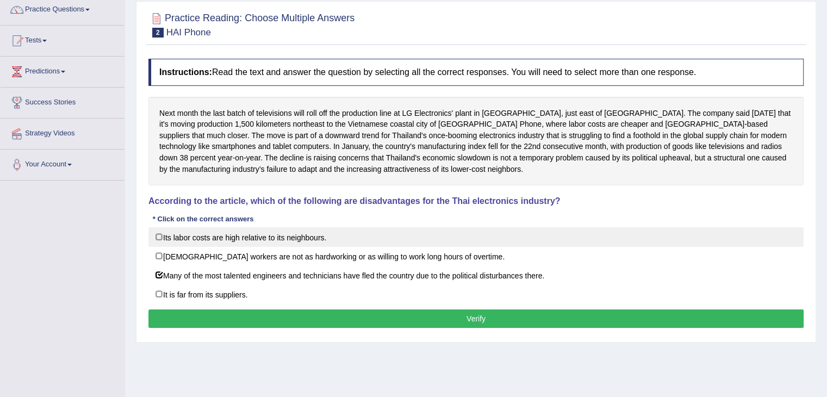
click at [183, 237] on label "Its labor costs are high relative to its neighbours." at bounding box center [475, 237] width 655 height 20
checkbox input "true"
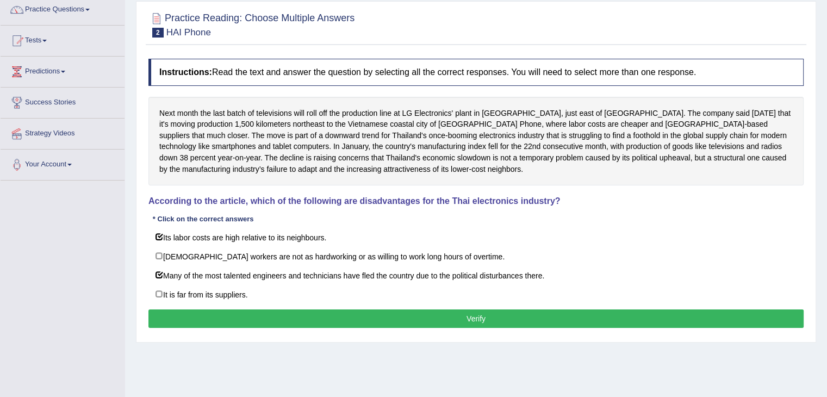
click at [293, 312] on button "Verify" at bounding box center [475, 318] width 655 height 18
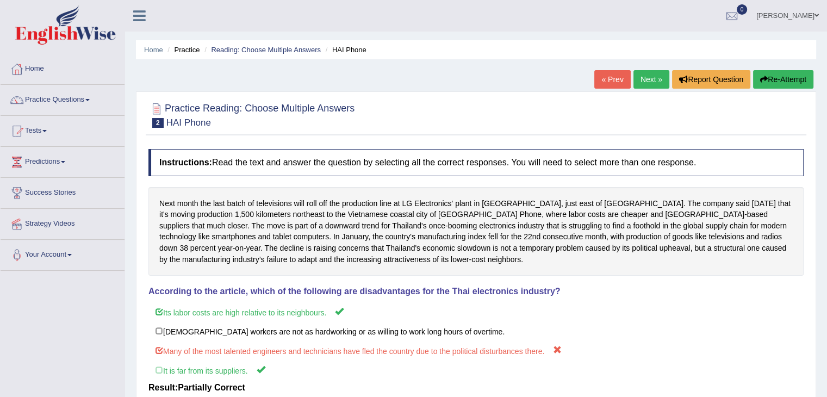
click at [655, 79] on link "Next »" at bounding box center [651, 79] width 36 height 18
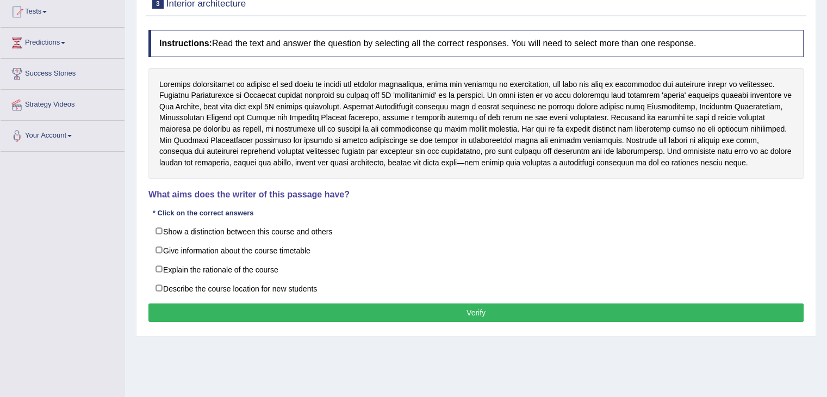
scroll to position [120, 0]
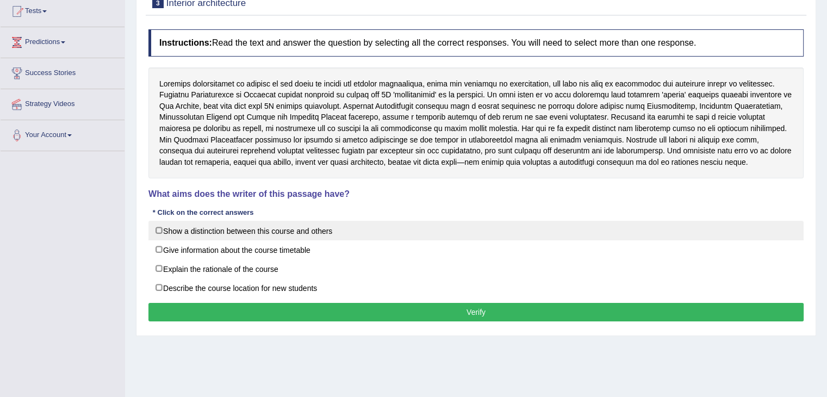
click at [178, 228] on label "Show a distinction between this course and others" at bounding box center [475, 231] width 655 height 20
checkbox input "true"
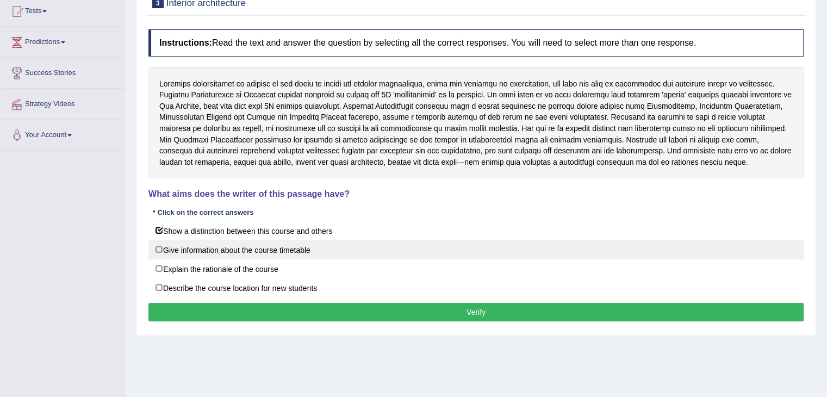
click at [182, 251] on label "Give information about the course timetable" at bounding box center [475, 250] width 655 height 20
click at [189, 245] on label "Give information about the course timetable" at bounding box center [475, 250] width 655 height 20
checkbox input "false"
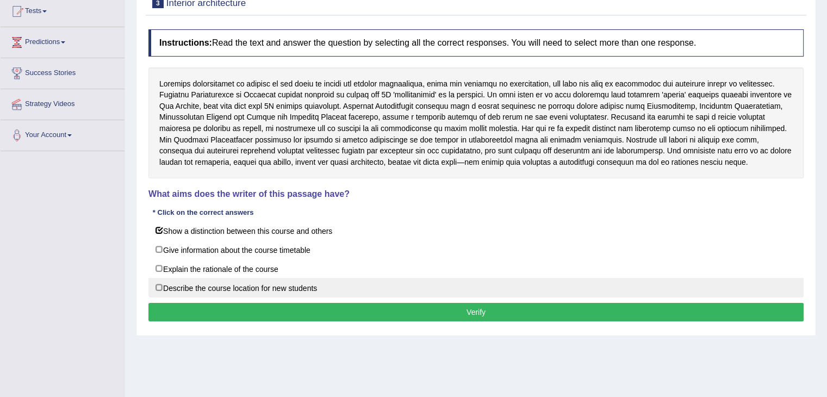
click at [186, 280] on label "Describe the course location for new students" at bounding box center [475, 288] width 655 height 20
click at [221, 288] on label "Describe the course location for new students" at bounding box center [475, 288] width 655 height 20
checkbox input "true"
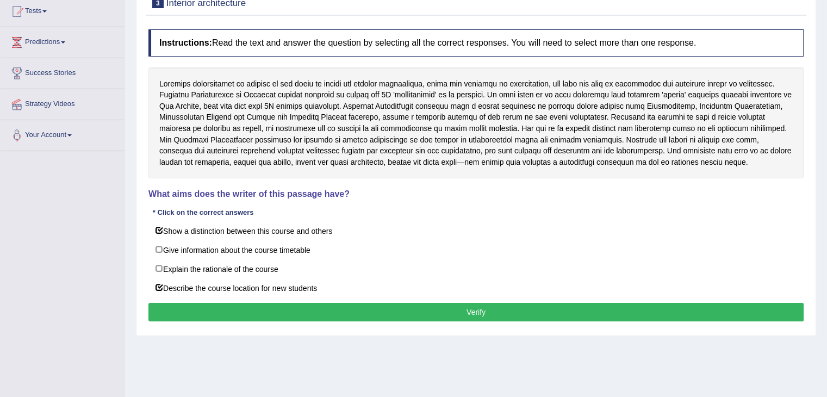
click at [280, 311] on button "Verify" at bounding box center [475, 312] width 655 height 18
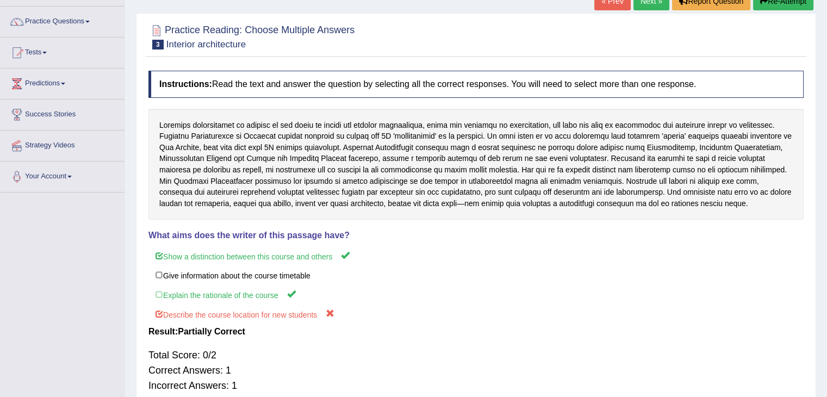
scroll to position [0, 0]
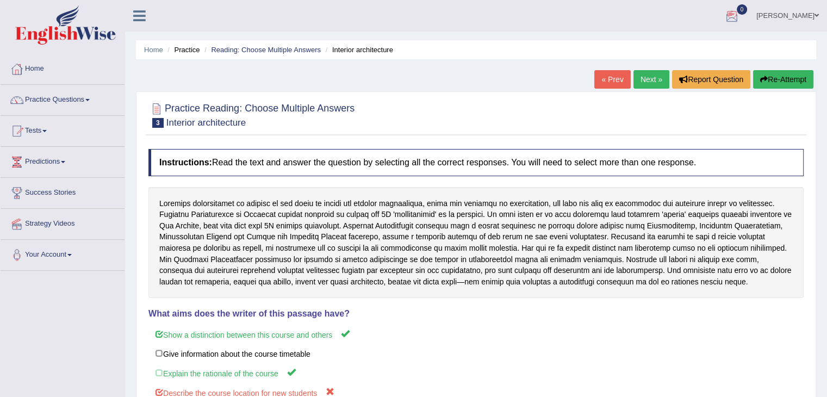
click at [647, 72] on link "Next »" at bounding box center [651, 79] width 36 height 18
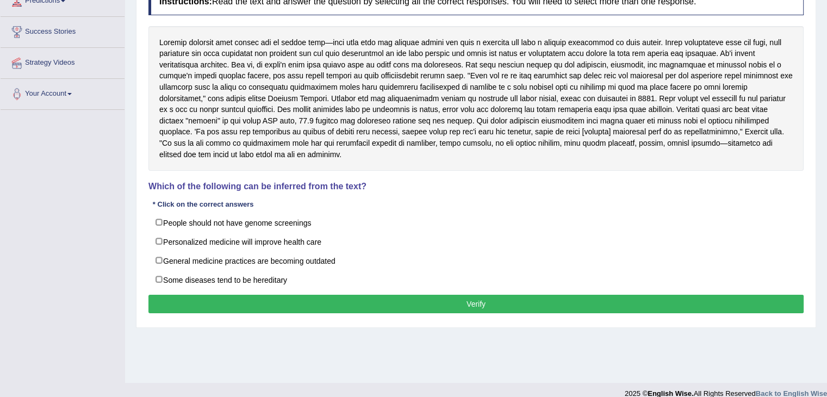
scroll to position [174, 0]
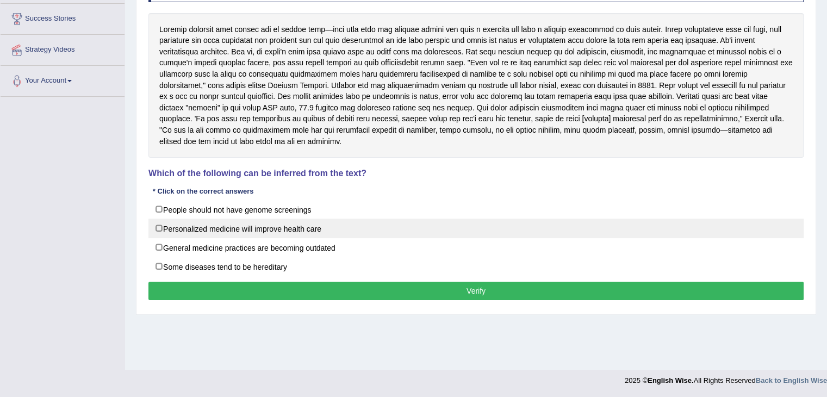
click at [185, 218] on label "Personalized medicine will improve health care" at bounding box center [475, 228] width 655 height 20
checkbox input "true"
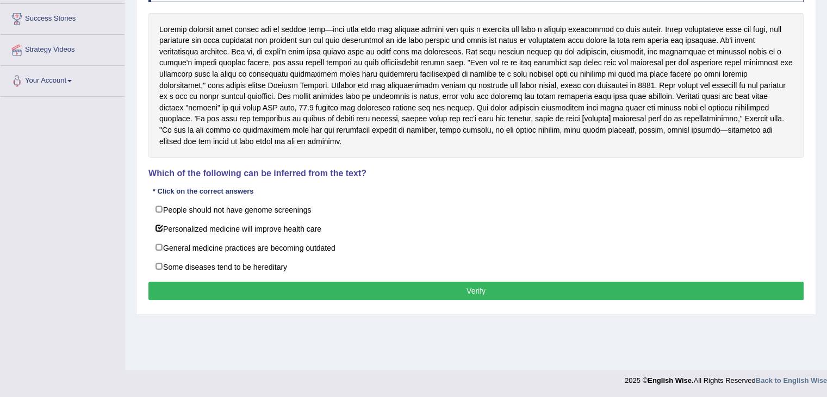
click at [367, 285] on button "Verify" at bounding box center [475, 290] width 655 height 18
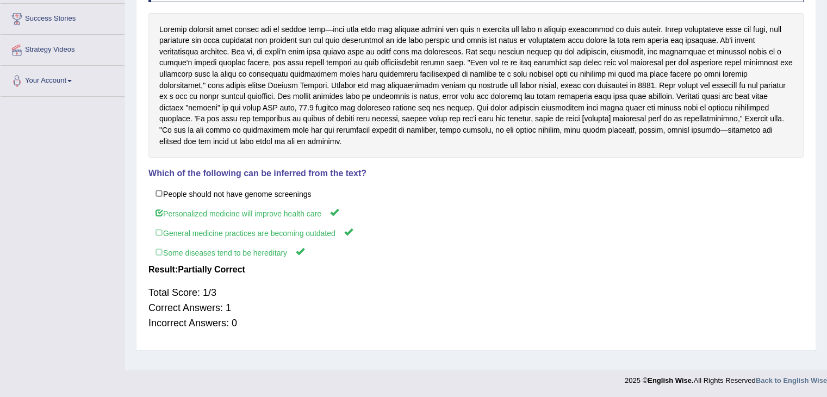
scroll to position [0, 0]
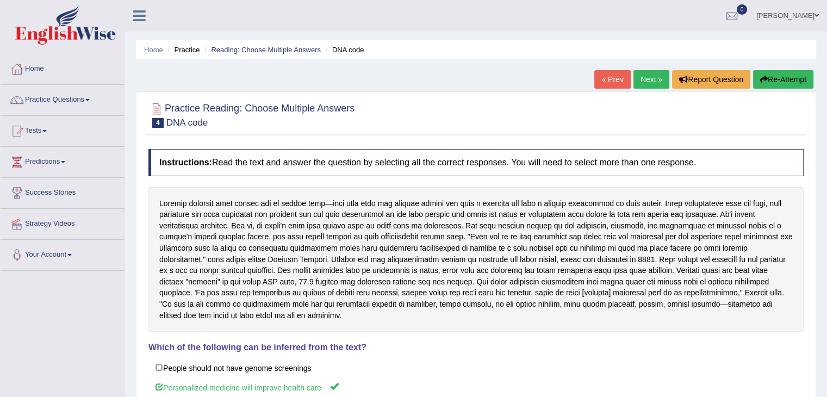
click at [654, 79] on link "Next »" at bounding box center [651, 79] width 36 height 18
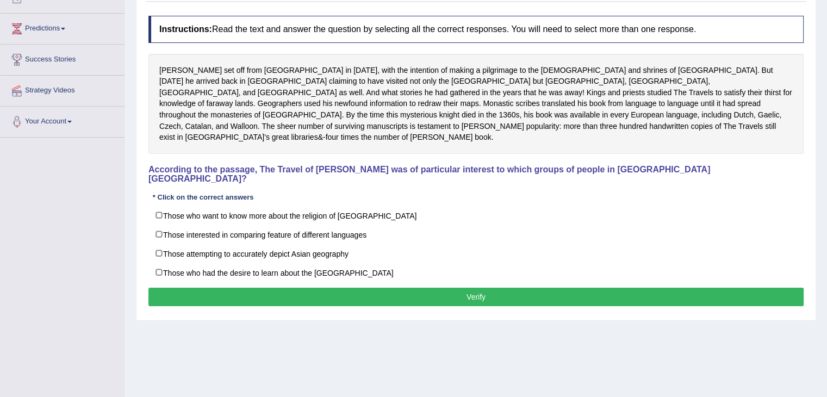
scroll to position [135, 0]
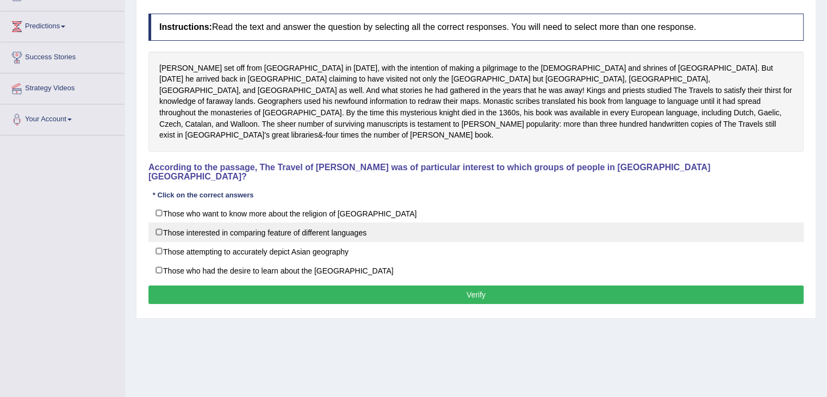
click at [160, 222] on label "Those interested in comparing feature of different languages" at bounding box center [475, 232] width 655 height 20
checkbox input "true"
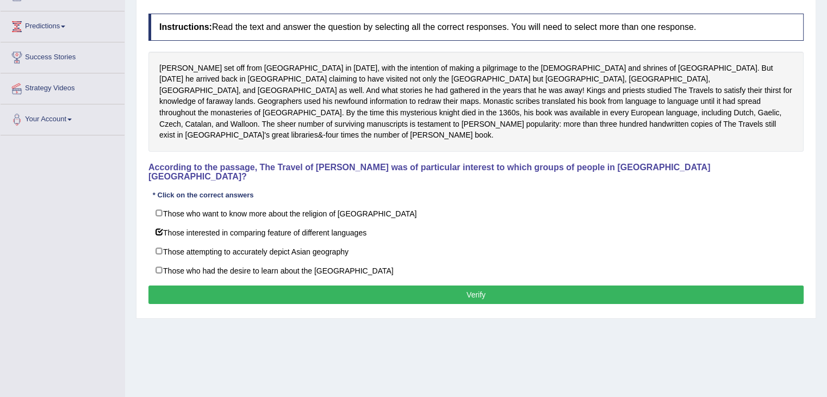
click at [233, 285] on button "Verify" at bounding box center [475, 294] width 655 height 18
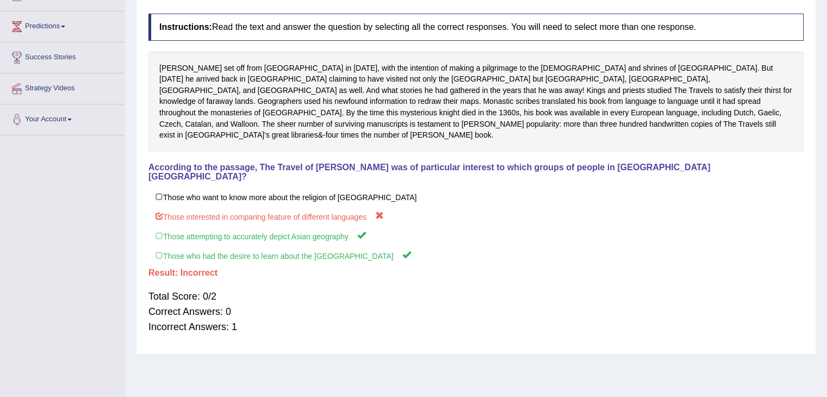
scroll to position [26, 0]
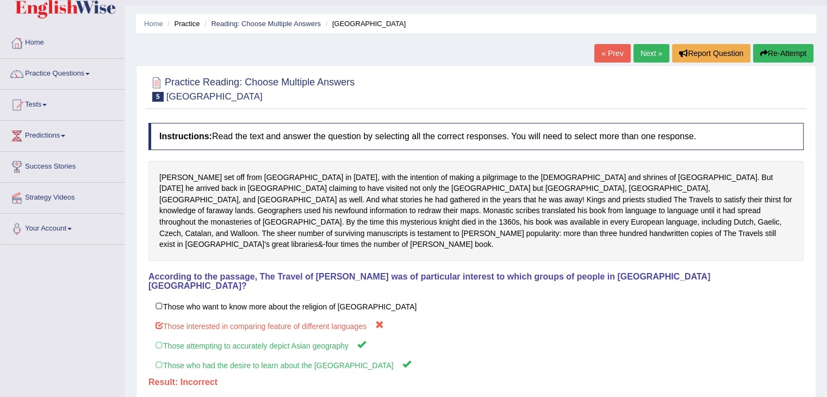
click at [649, 44] on link "Next »" at bounding box center [651, 53] width 36 height 18
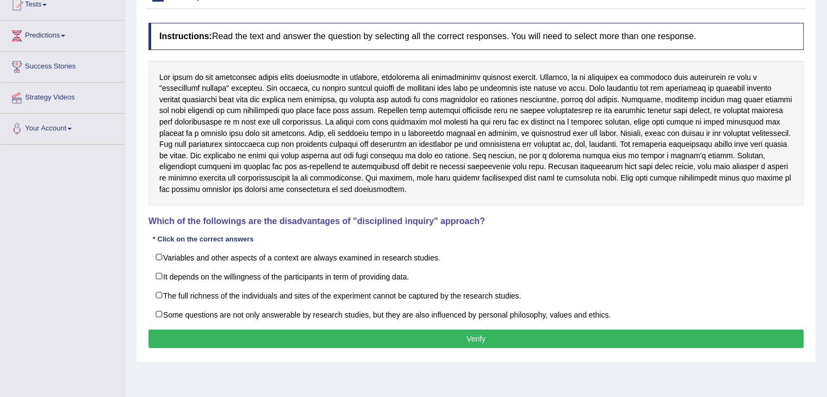
scroll to position [133, 0]
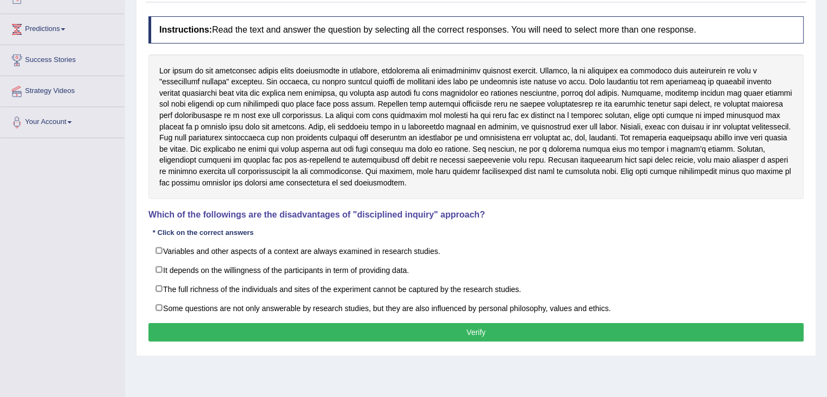
drag, startPoint x: 822, startPoint y: 146, endPoint x: 833, endPoint y: 186, distance: 42.2
click at [826, 186] on html "Toggle navigation Home Practice Questions Speaking Practice Read Aloud Repeat S…" at bounding box center [413, 65] width 827 height 397
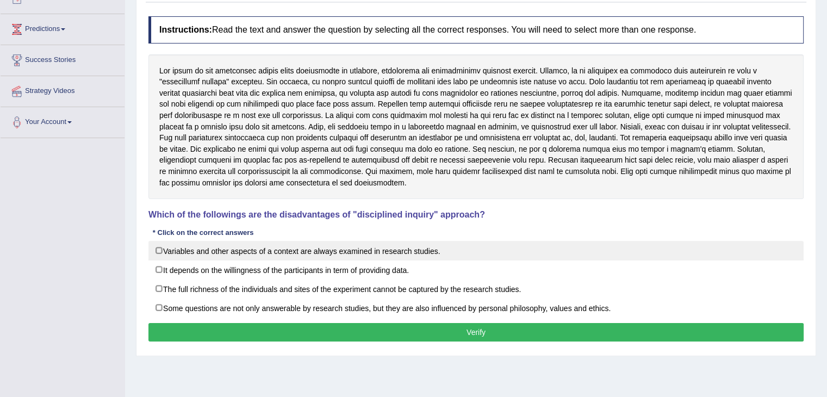
click at [173, 257] on label "Variables and other aspects of a context are always examined in research studie…" at bounding box center [475, 251] width 655 height 20
checkbox input "true"
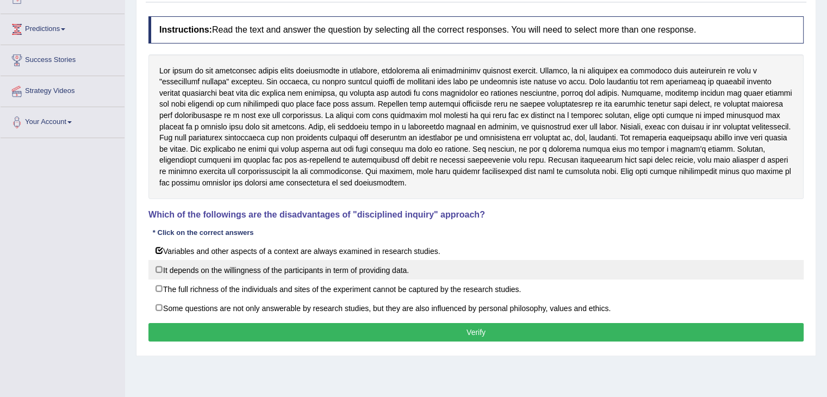
click at [174, 271] on label "It depends on the willingness of the participants in term of providing data." at bounding box center [475, 270] width 655 height 20
checkbox input "true"
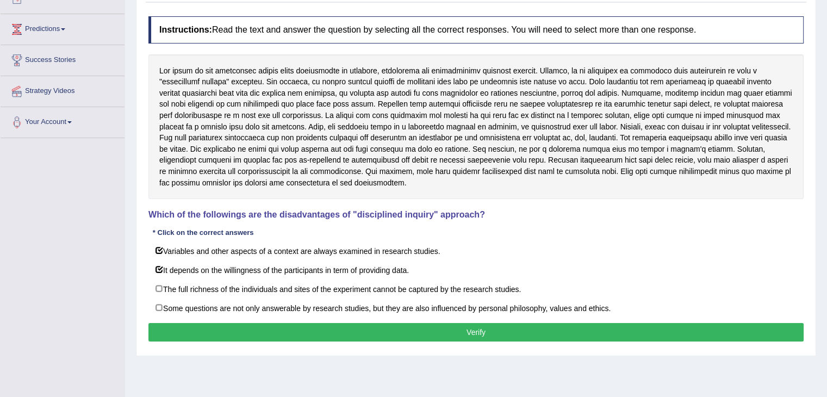
click at [272, 326] on button "Verify" at bounding box center [475, 332] width 655 height 18
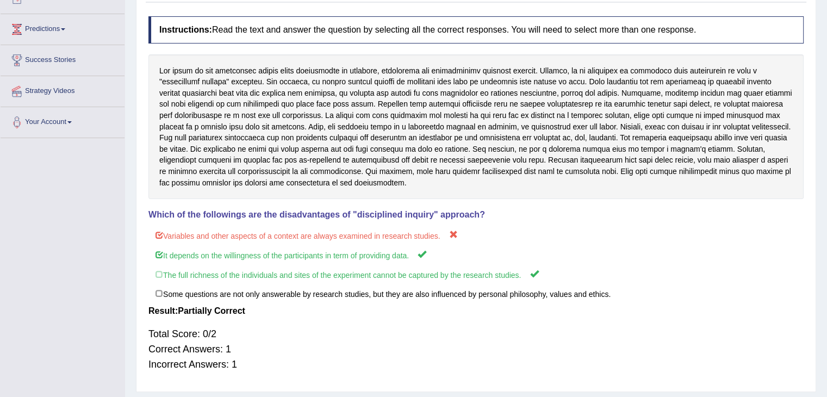
scroll to position [24, 0]
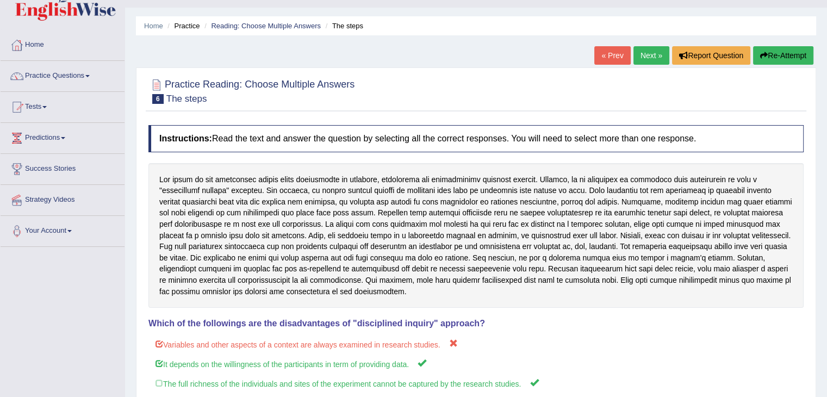
click at [661, 48] on link "Next »" at bounding box center [651, 55] width 36 height 18
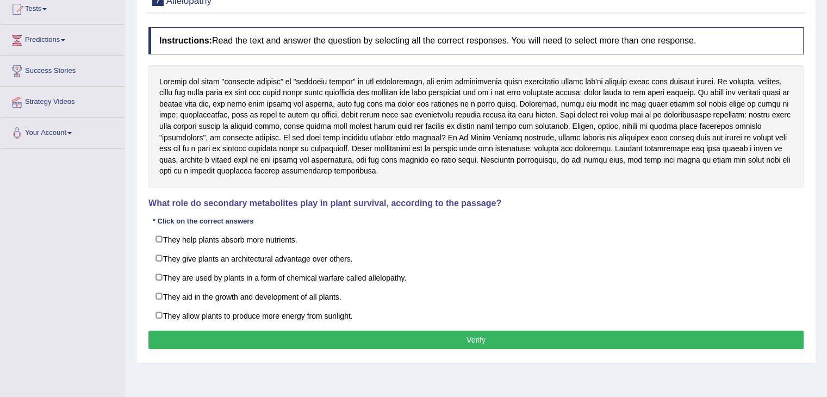
click at [505, 155] on div at bounding box center [475, 126] width 655 height 122
